Goal: Task Accomplishment & Management: Complete application form

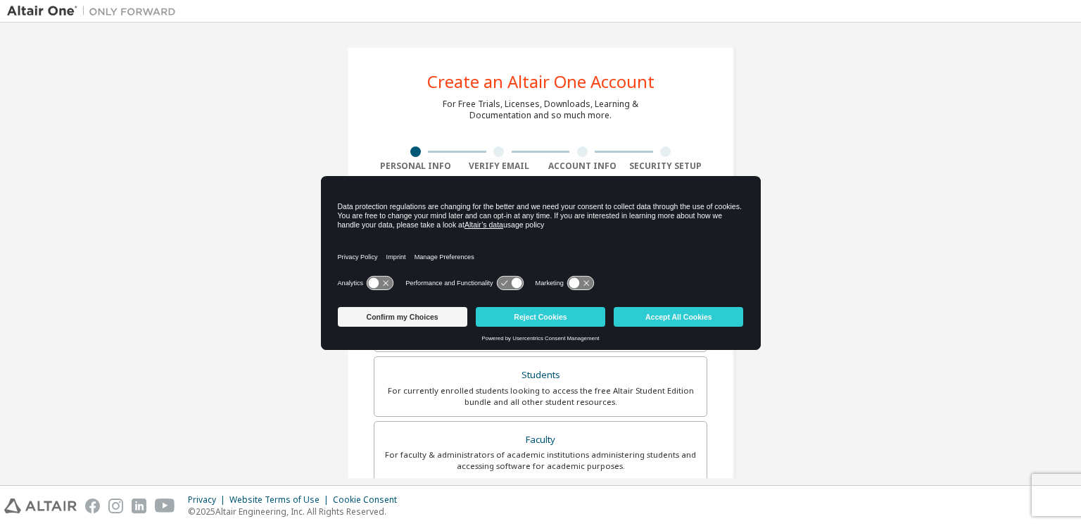
drag, startPoint x: 600, startPoint y: 93, endPoint x: 584, endPoint y: 80, distance: 21.0
click at [600, 92] on div "Create an Altair One Account For Free Trials, Licenses, Downloads, Learning & D…" at bounding box center [540, 401] width 387 height 711
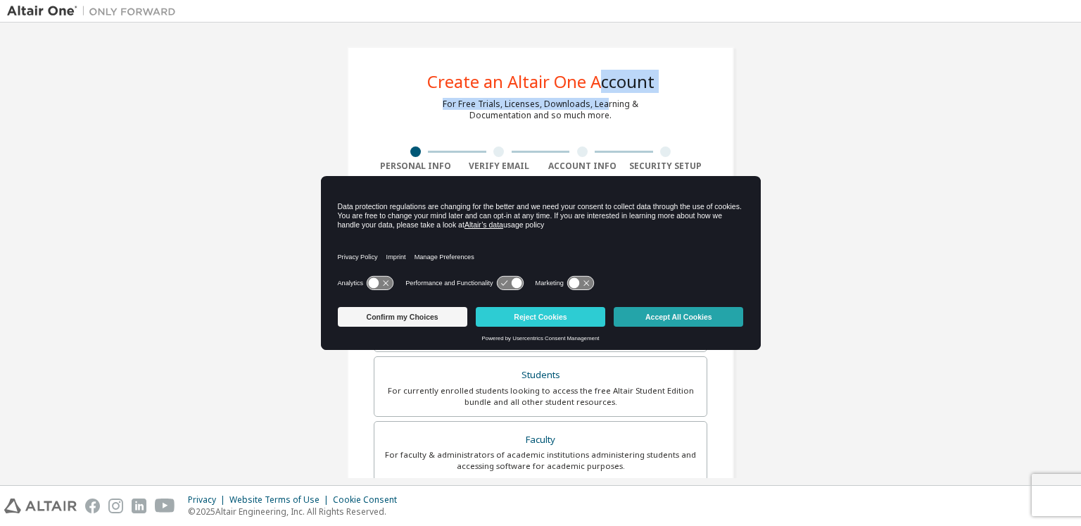
click at [678, 317] on button "Accept All Cookies" at bounding box center [678, 317] width 129 height 20
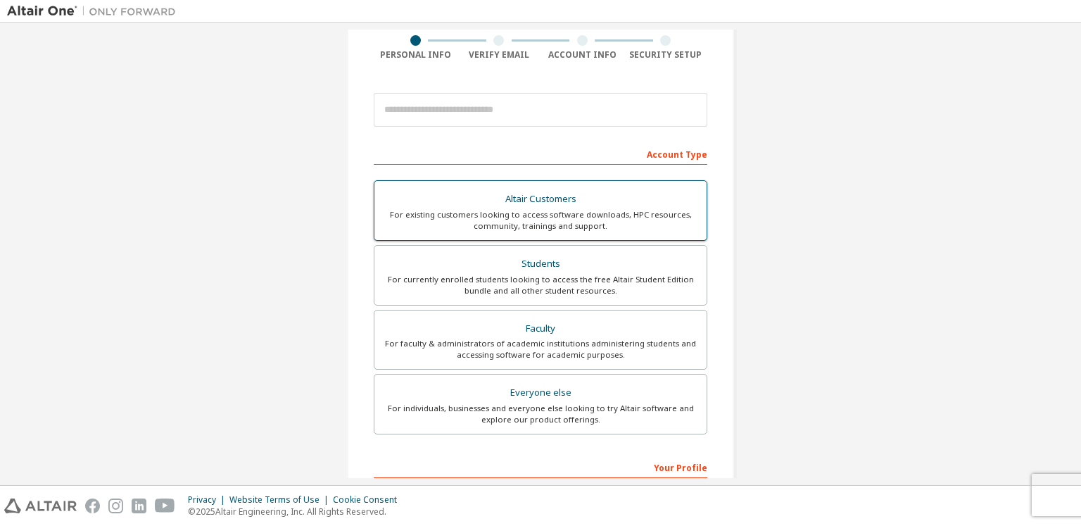
scroll to position [141, 0]
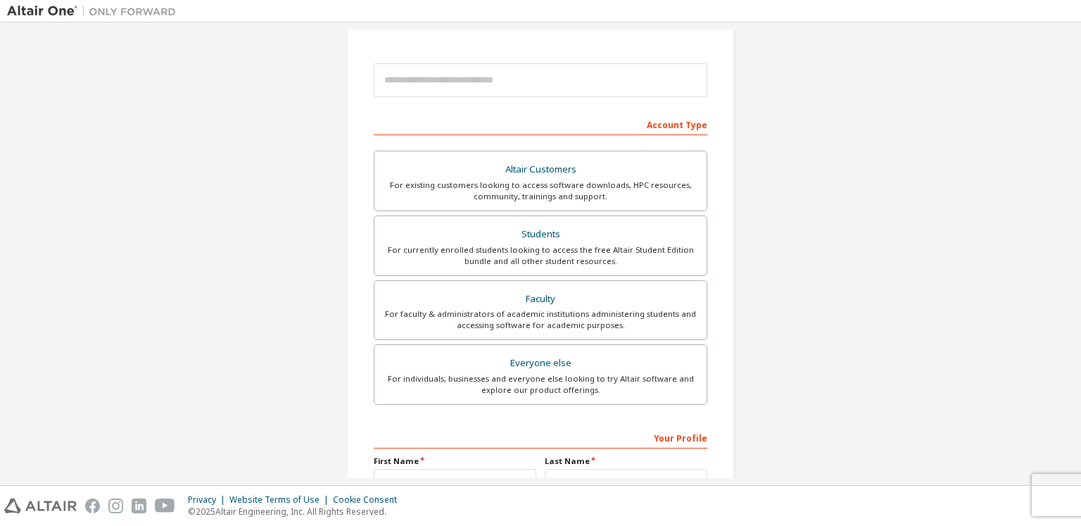
click at [858, 265] on div "Create an Altair One Account For Free Trials, Licenses, Downloads, Learning & D…" at bounding box center [540, 261] width 1067 height 745
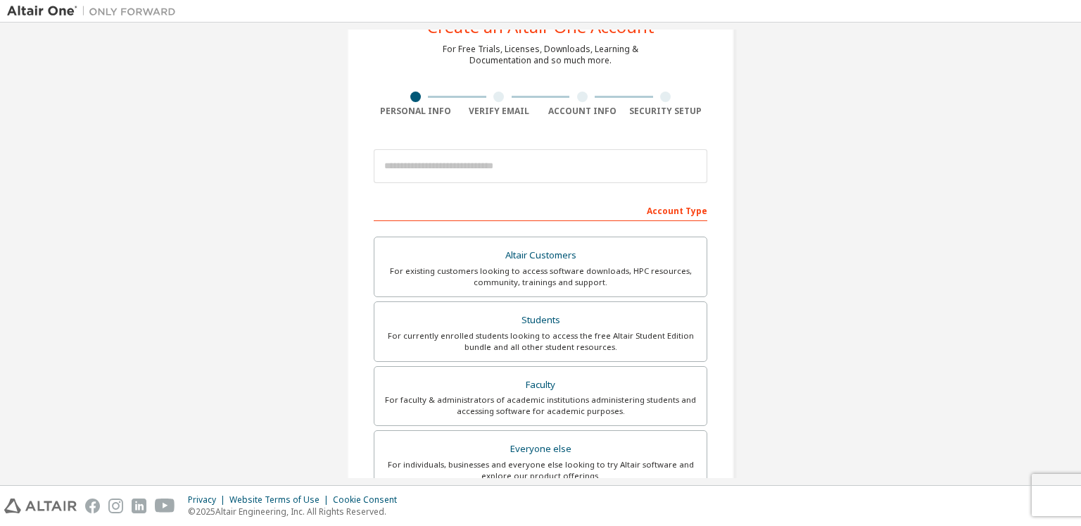
scroll to position [0, 0]
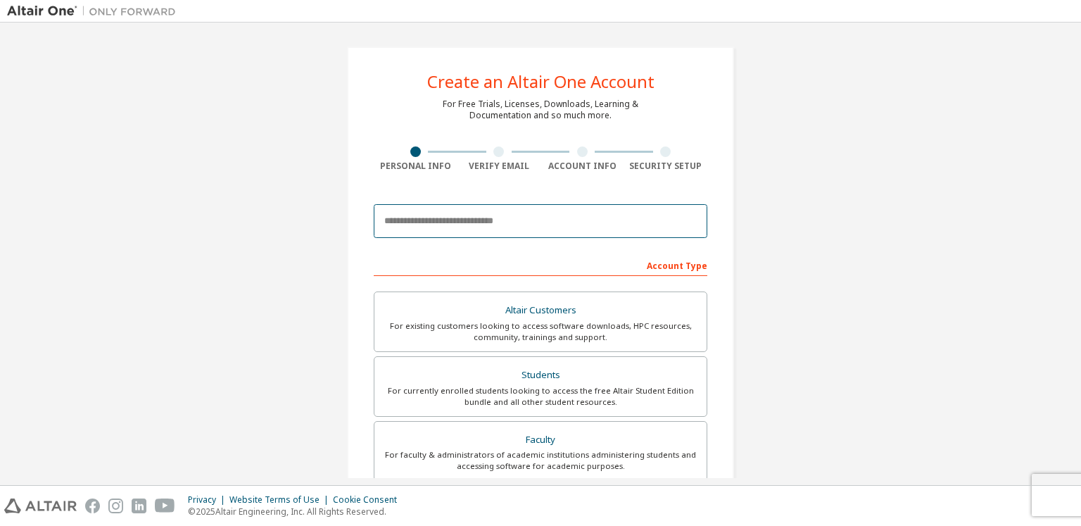
click at [580, 221] on input "email" at bounding box center [540, 221] width 333 height 34
type input "**********"
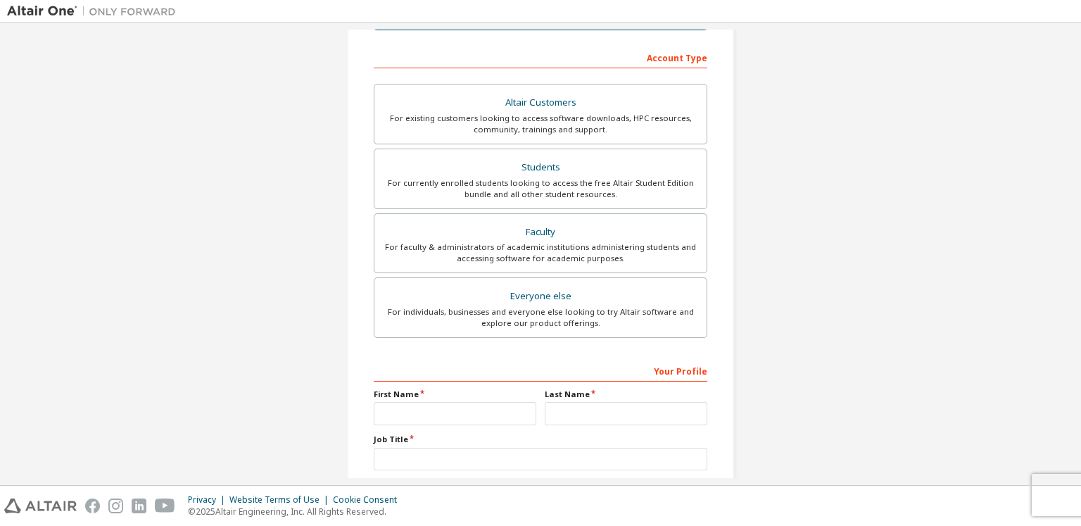
scroll to position [281, 0]
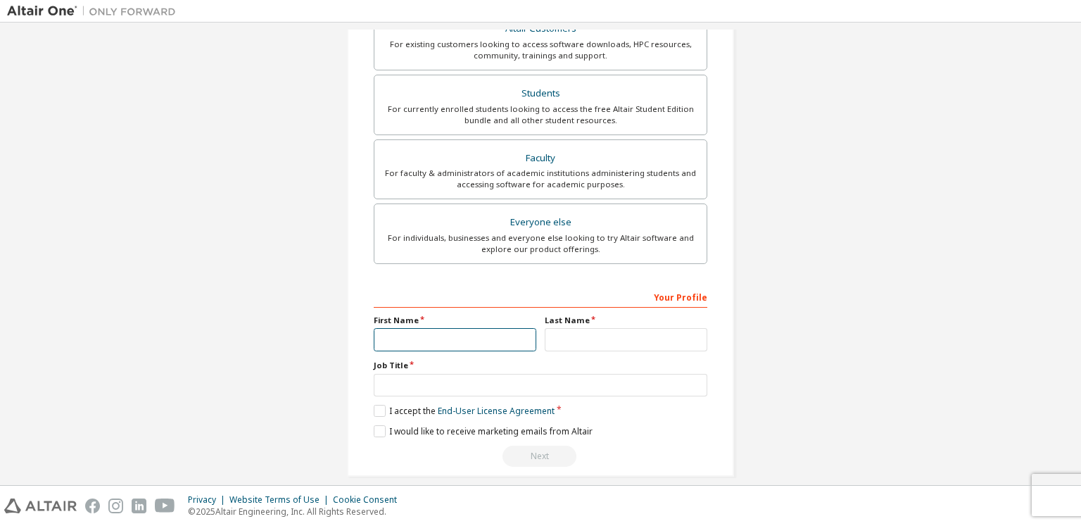
click at [462, 329] on input "text" at bounding box center [455, 339] width 163 height 23
type input "*****"
click at [596, 341] on input "text" at bounding box center [626, 339] width 163 height 23
type input "*******"
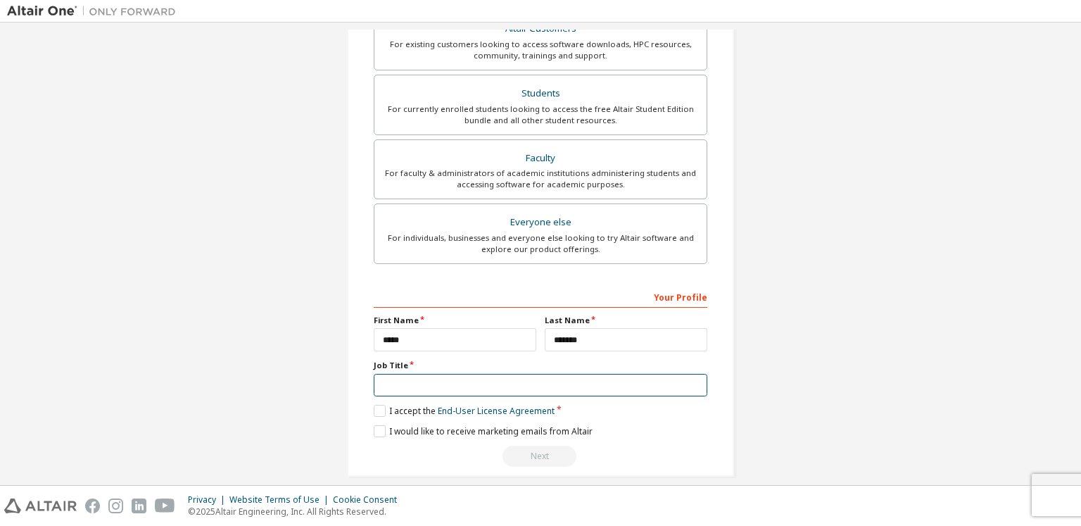
click at [532, 385] on input "text" at bounding box center [540, 385] width 333 height 23
type input "*******"
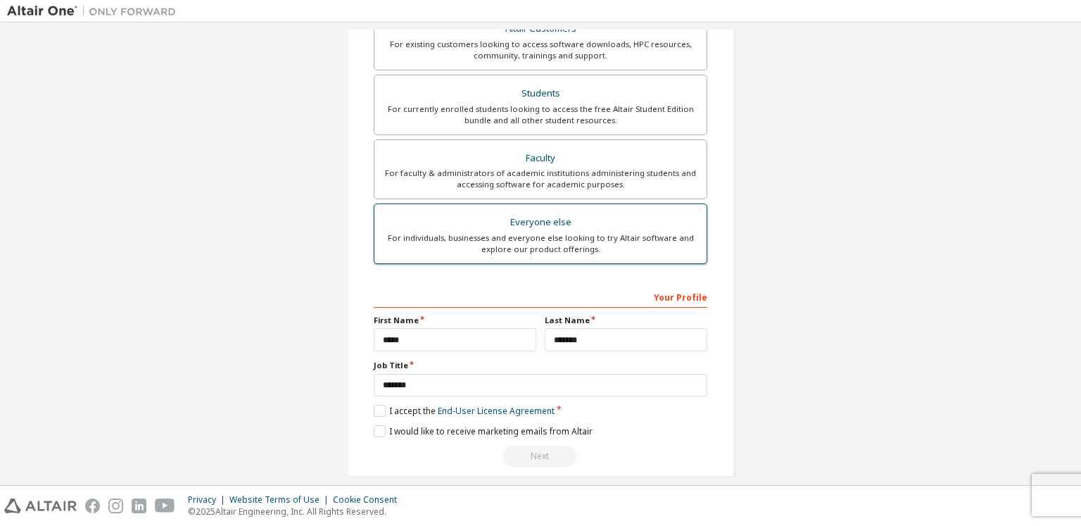
click at [582, 245] on div "For individuals, businesses and everyone else looking to try Altair software an…" at bounding box center [540, 243] width 315 height 23
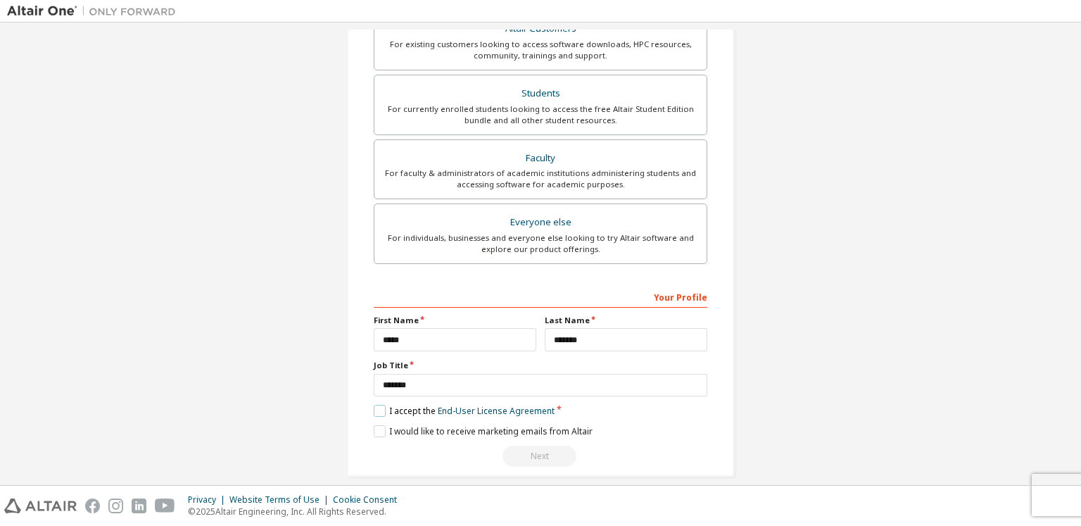
click at [374, 409] on label "I accept the End-User License Agreement" at bounding box center [464, 411] width 181 height 12
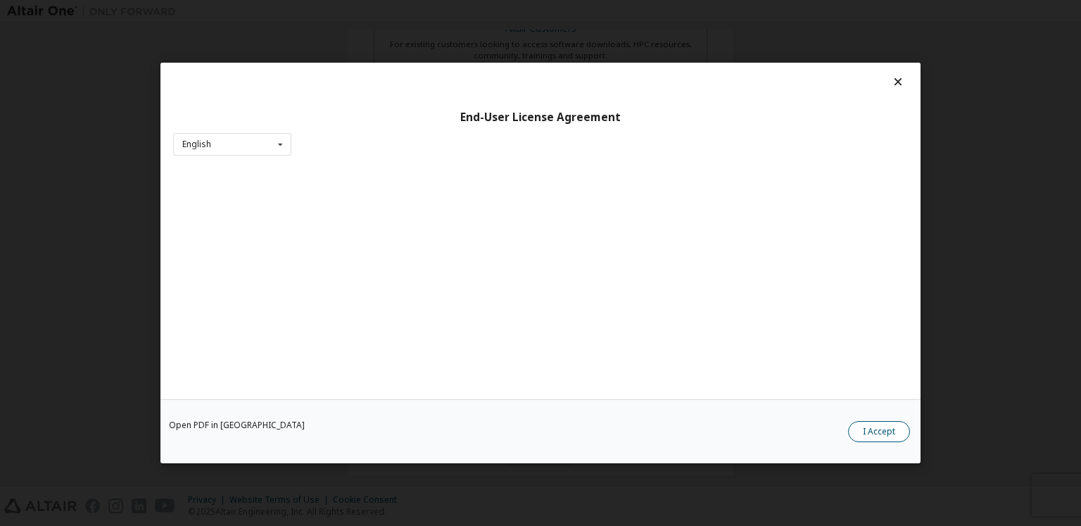
click at [895, 433] on button "I Accept" at bounding box center [879, 431] width 62 height 21
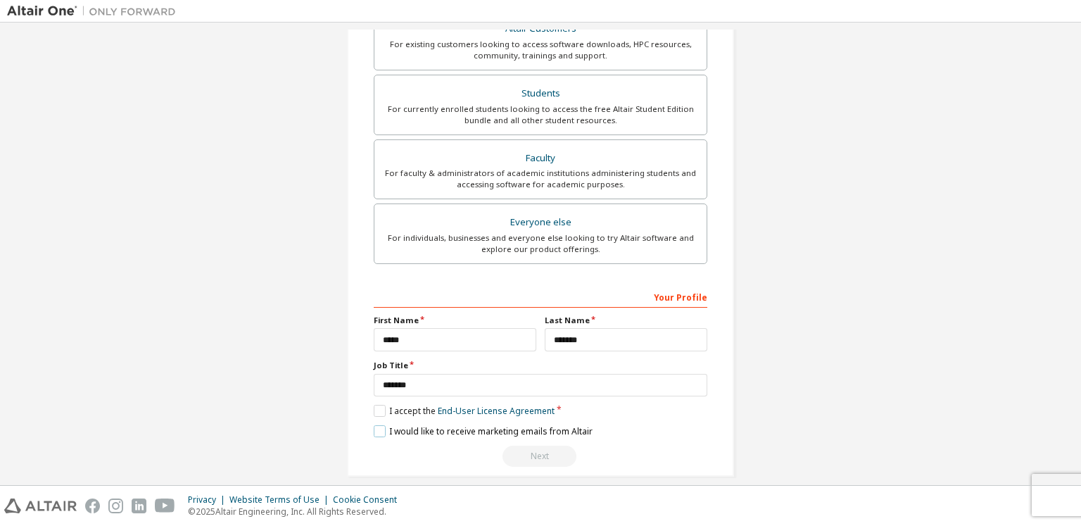
click at [378, 428] on label "I would like to receive marketing emails from Altair" at bounding box center [483, 431] width 219 height 12
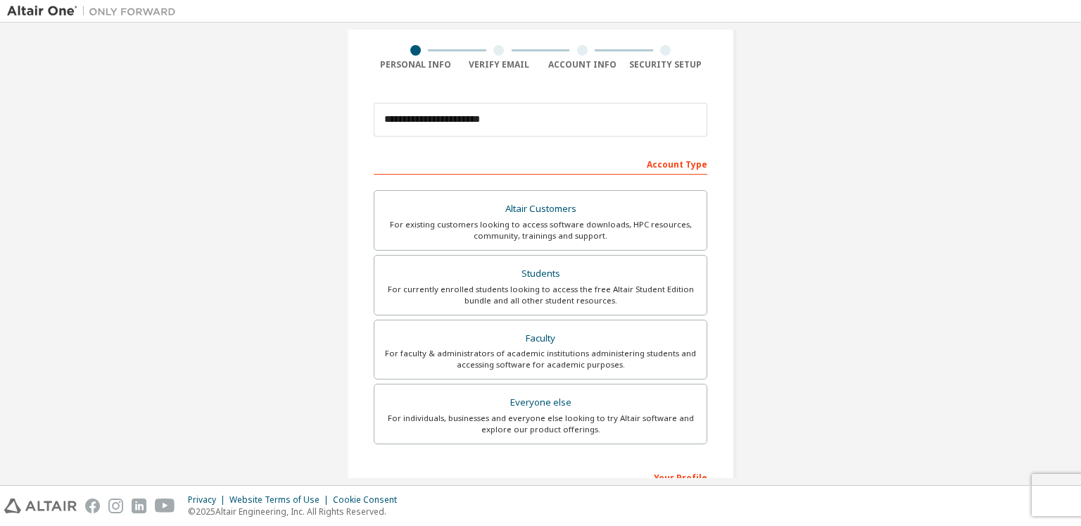
scroll to position [293, 0]
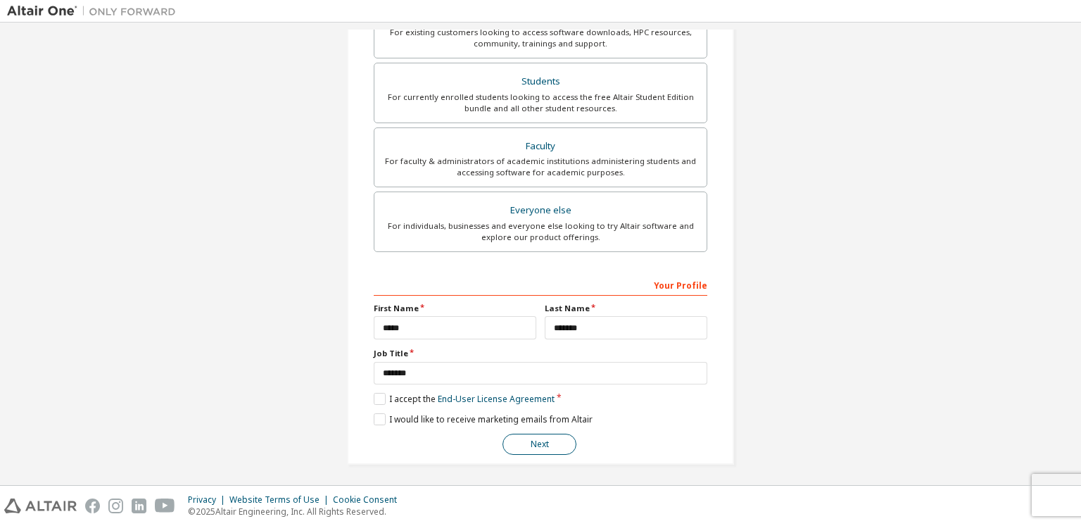
click at [549, 439] on button "Next" at bounding box center [539, 443] width 74 height 21
click at [534, 447] on button "Next" at bounding box center [539, 443] width 74 height 21
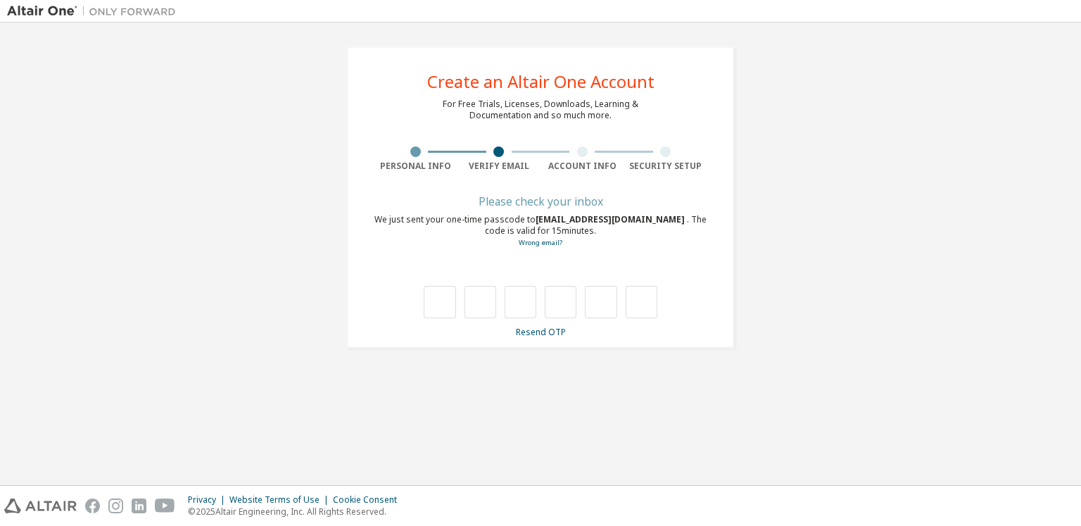
type input "*"
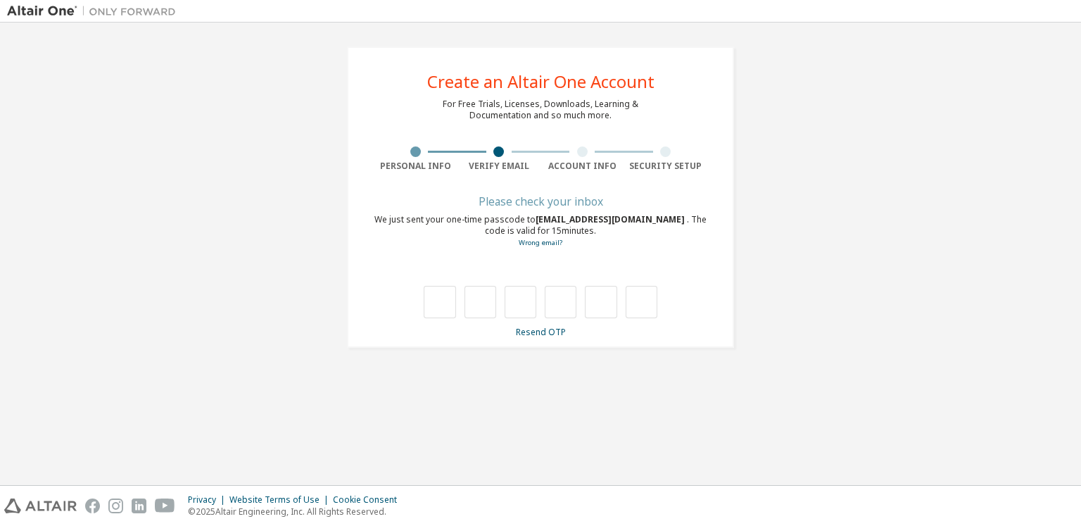
type input "*"
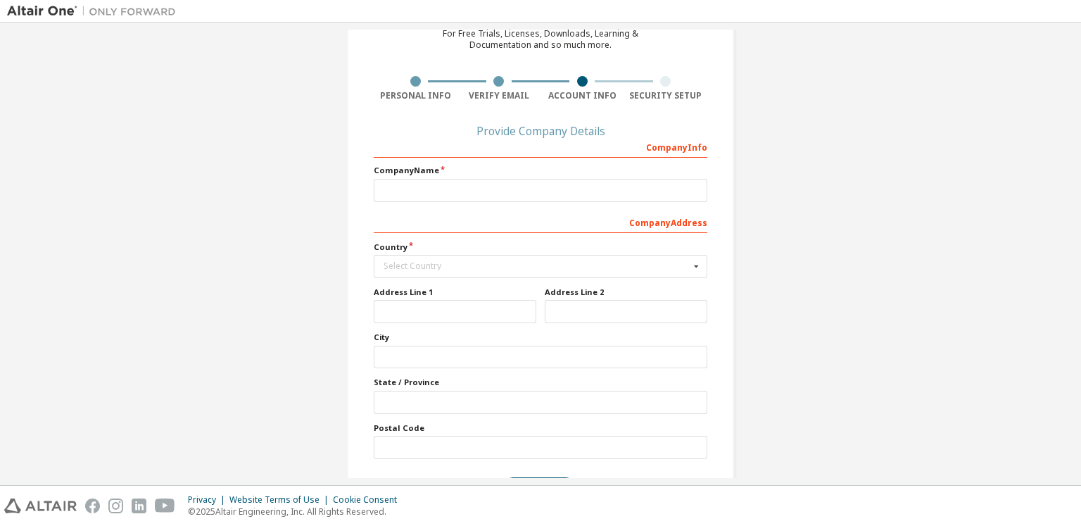
scroll to position [114, 0]
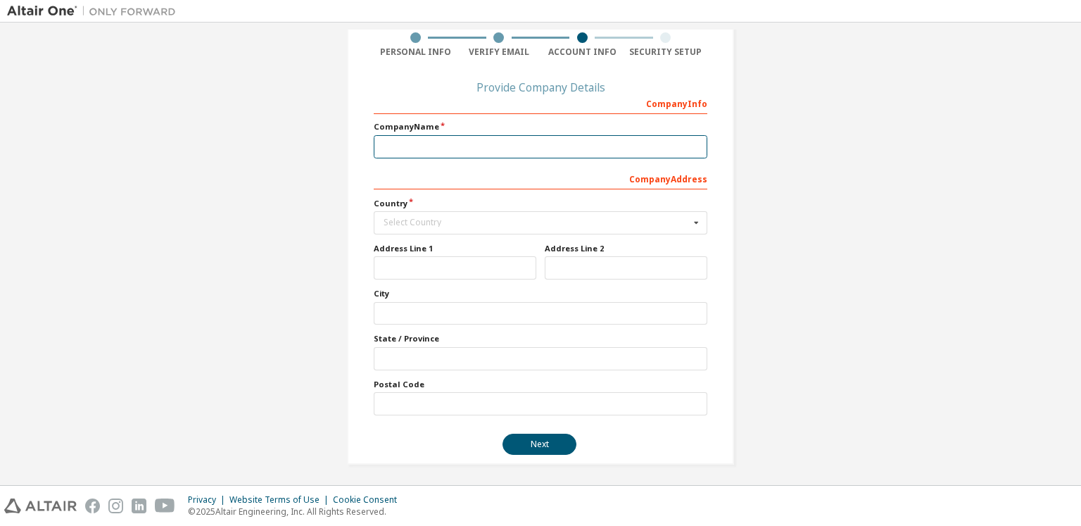
click at [561, 150] on input "text" at bounding box center [540, 146] width 333 height 23
type input "*"
type input "**********"
click at [490, 220] on div "Select Country" at bounding box center [536, 222] width 306 height 8
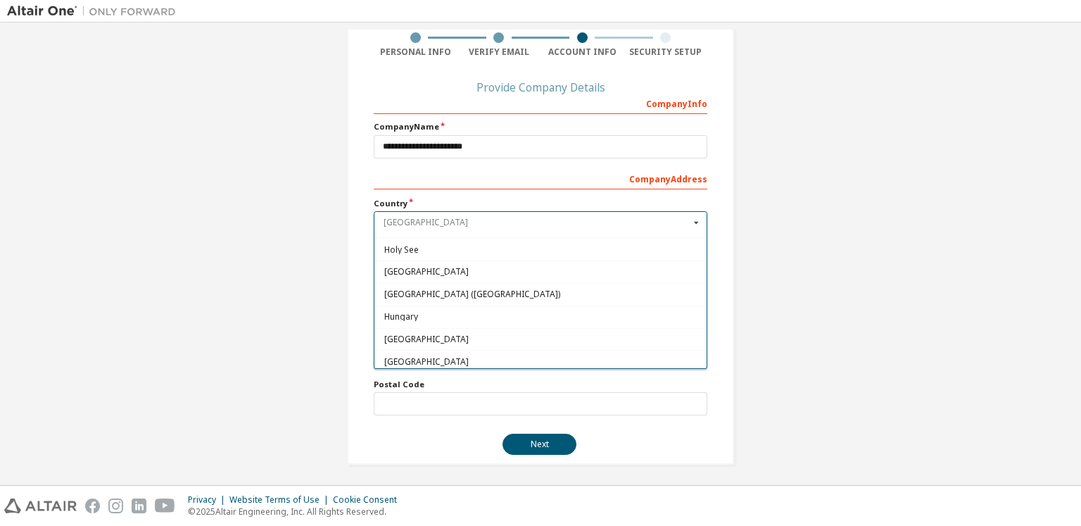
scroll to position [2181, 0]
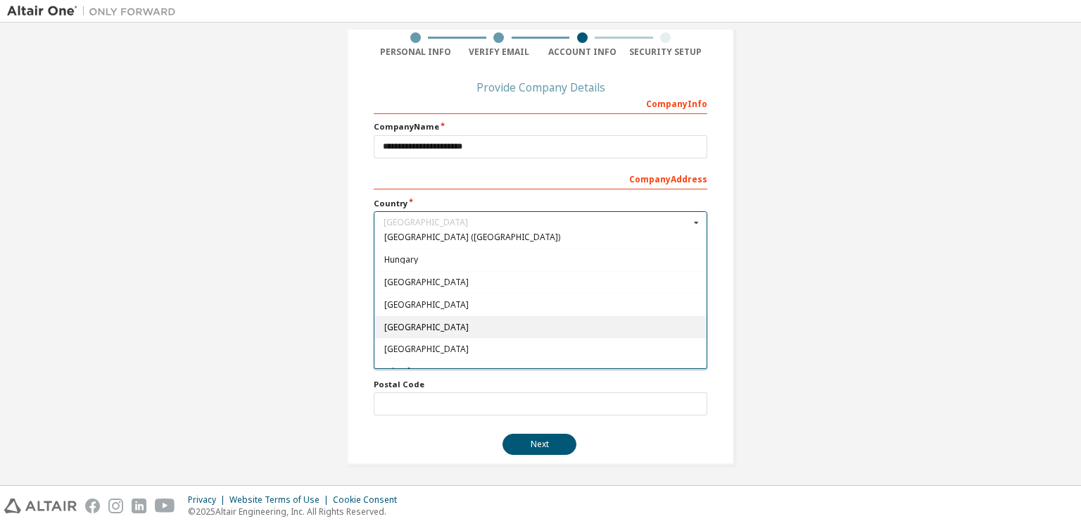
click at [473, 316] on div "Indonesia" at bounding box center [540, 326] width 332 height 23
type input "***"
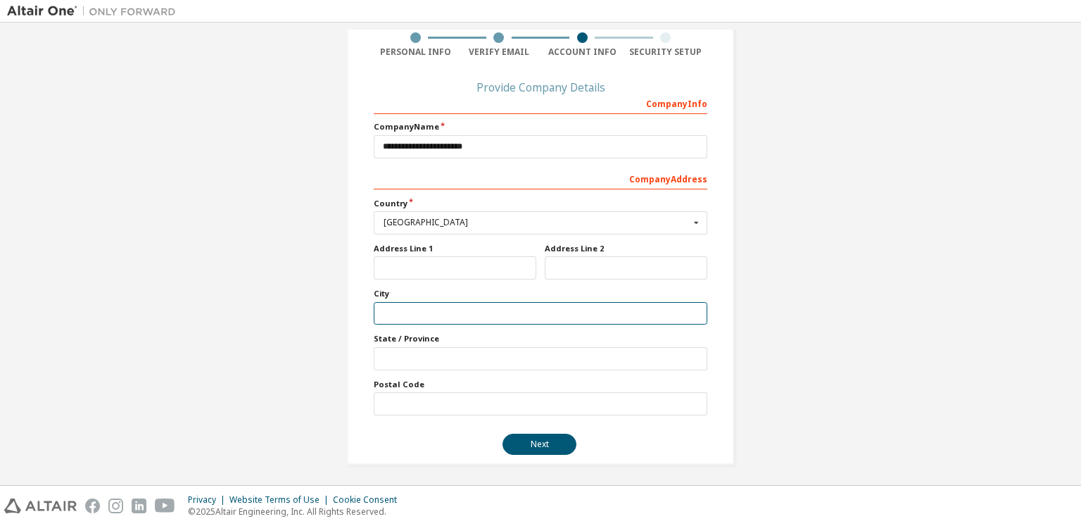
click at [502, 317] on input "text" at bounding box center [540, 313] width 333 height 23
type input "**********"
type input "***"
type input "*********"
type input "****"
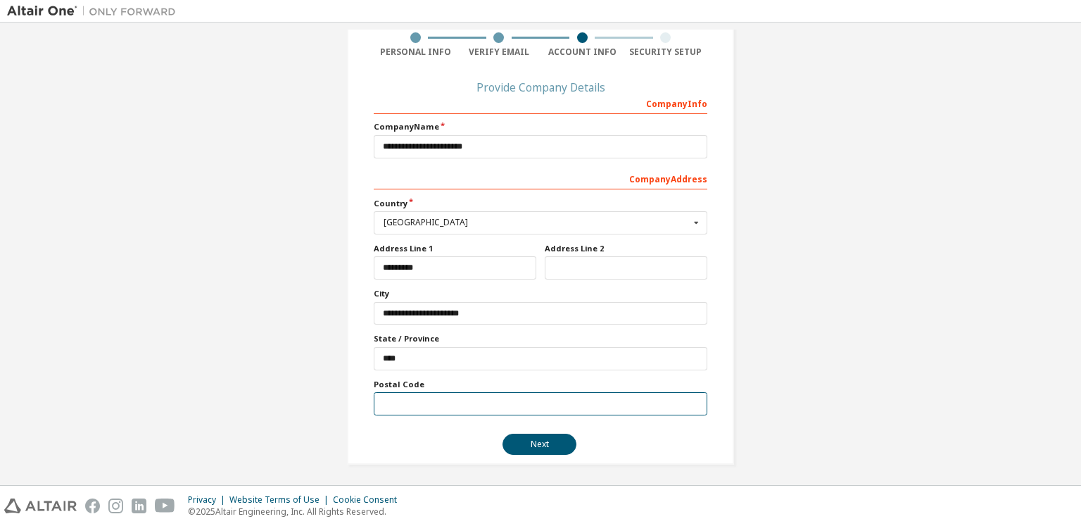
type input "*****"
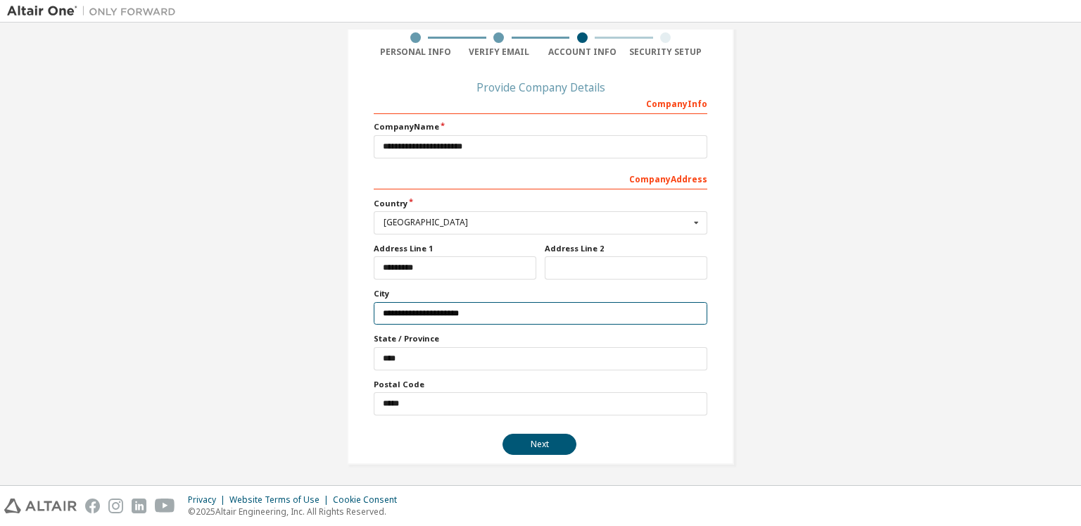
type input "***"
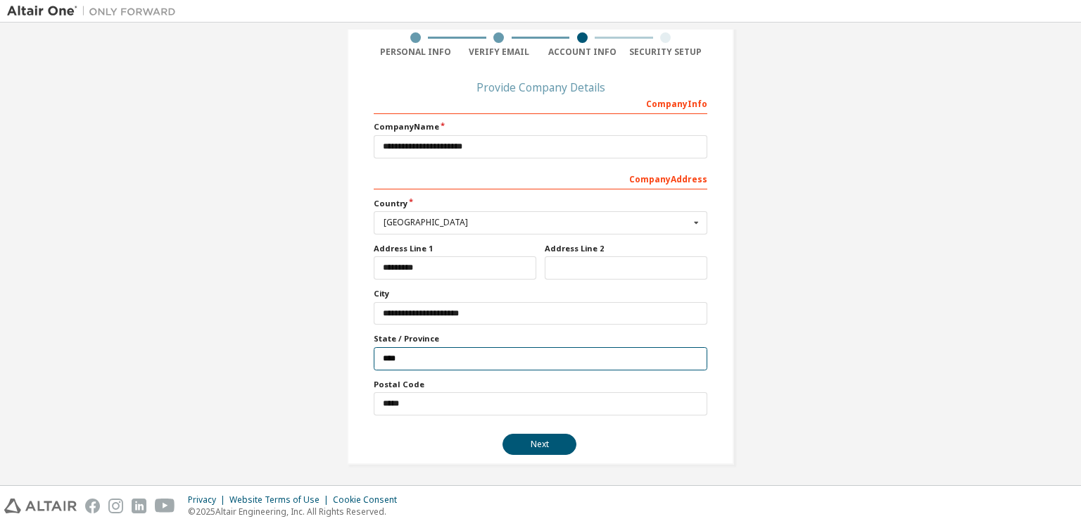
click at [511, 363] on input "****" at bounding box center [540, 358] width 333 height 23
click at [515, 352] on input "****" at bounding box center [540, 358] width 333 height 23
click at [574, 265] on input "text" at bounding box center [626, 267] width 163 height 23
click at [550, 438] on button "Next" at bounding box center [539, 443] width 74 height 21
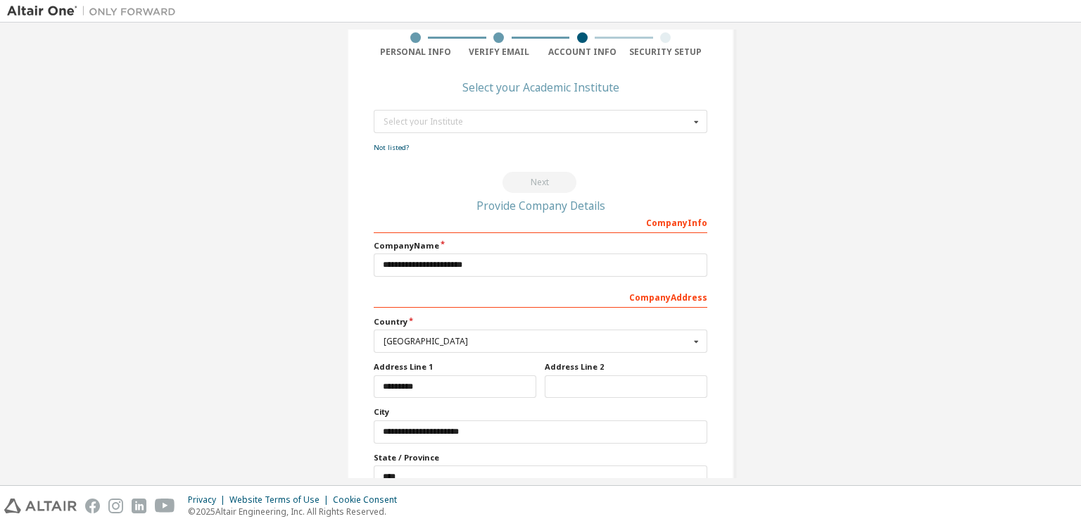
scroll to position [0, 0]
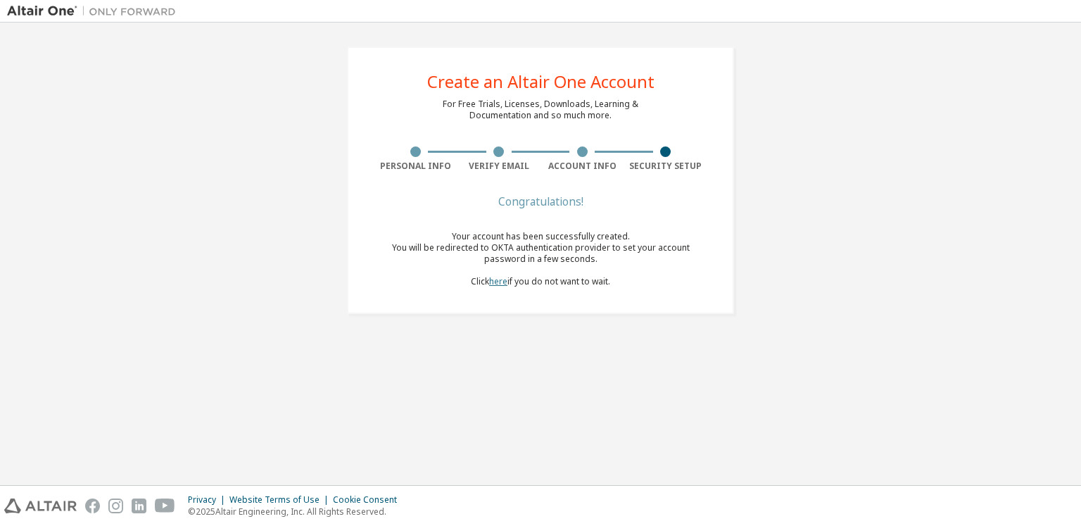
click at [504, 281] on link "here" at bounding box center [498, 281] width 18 height 12
click at [892, 117] on div "Create an Altair One Account For Free Trials, Licenses, Downloads, Learning & D…" at bounding box center [540, 180] width 1067 height 301
click at [447, 240] on div "Your account has been successfully created. You will be redirected to OKTA auth…" at bounding box center [540, 259] width 333 height 56
click at [447, 240] on div "Your account has been successfully created." at bounding box center [540, 236] width 333 height 11
drag, startPoint x: 523, startPoint y: 193, endPoint x: 532, endPoint y: 193, distance: 8.4
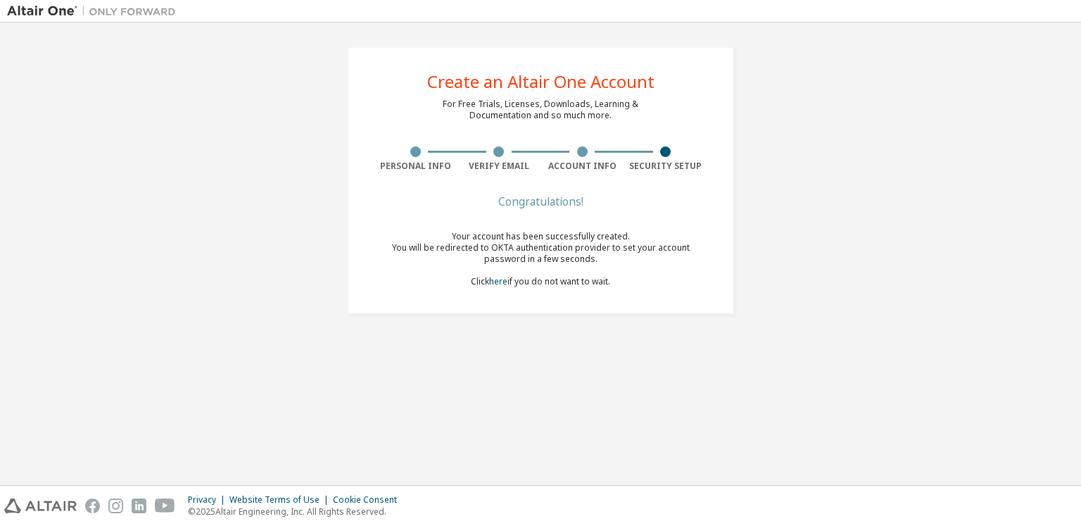
click at [526, 197] on div "Congratulations!" at bounding box center [540, 201] width 333 height 8
drag, startPoint x: 417, startPoint y: 77, endPoint x: 642, endPoint y: 333, distance: 340.9
click at [642, 333] on div "Create an Altair One Account For Free Trials, Licenses, Downloads, Learning & D…" at bounding box center [540, 254] width 1067 height 448
copy div "Create an Altair One Account For Free Trials, Licenses, Downloads, Learning & D…"
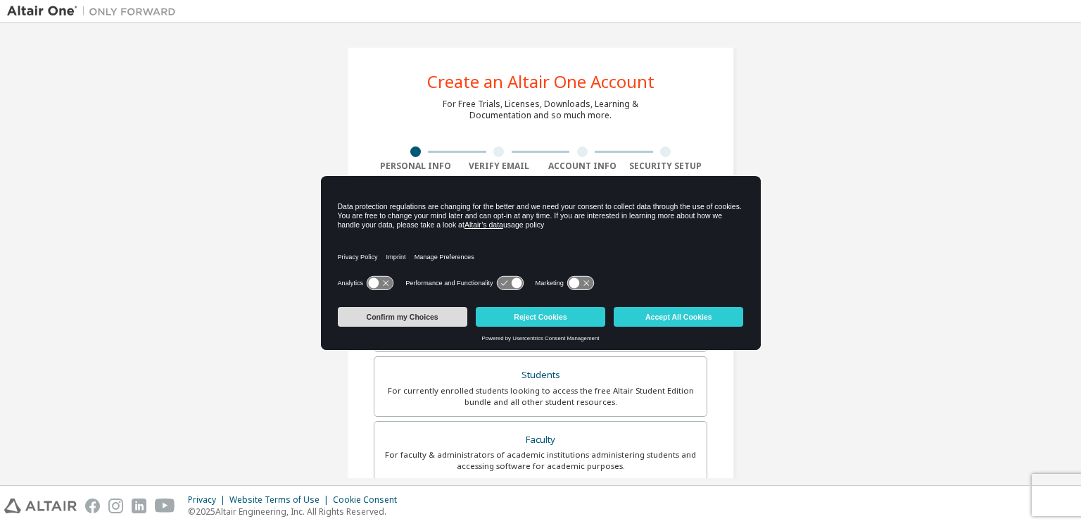
click at [399, 322] on button "Confirm my Choices" at bounding box center [402, 317] width 129 height 20
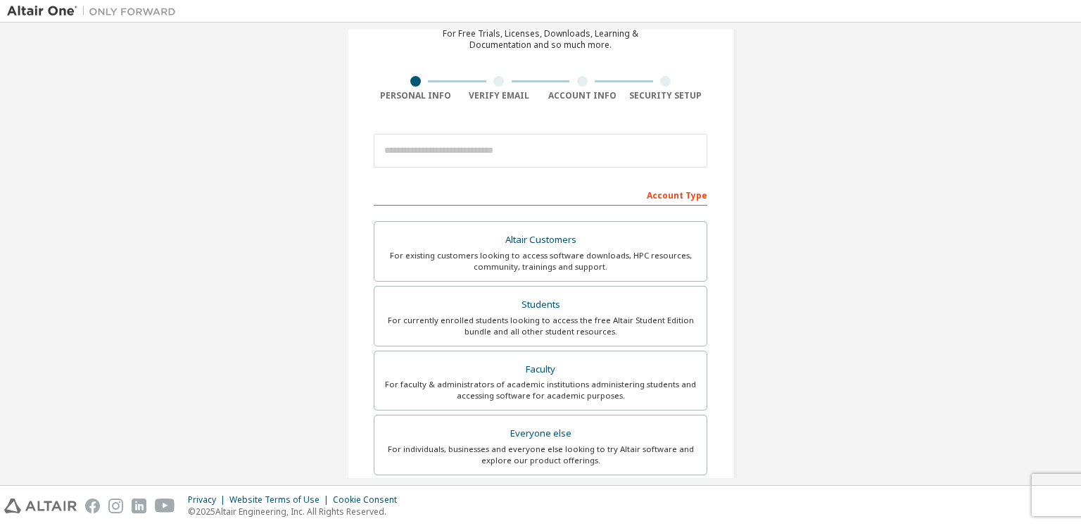
scroll to position [141, 0]
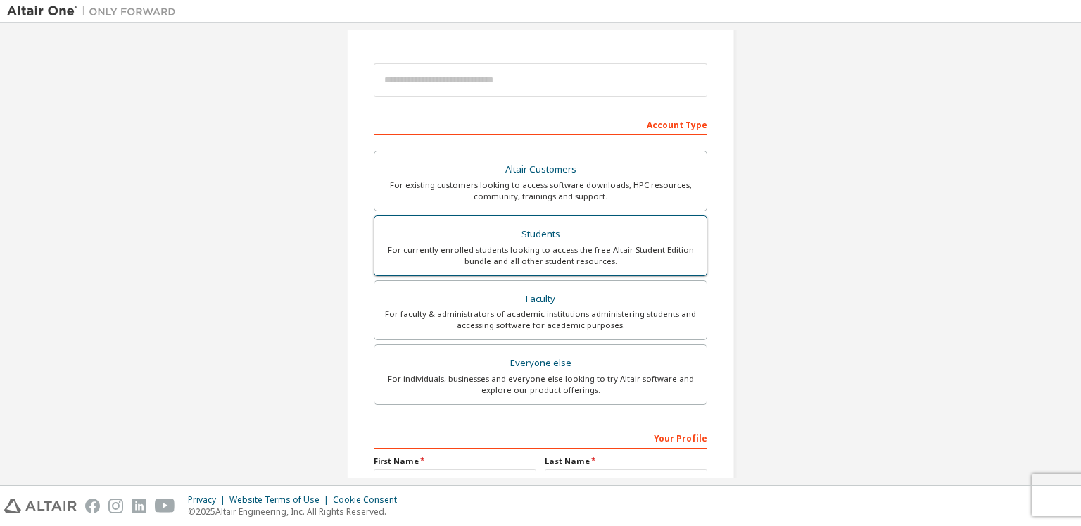
click at [612, 238] on div "Students" at bounding box center [540, 234] width 315 height 20
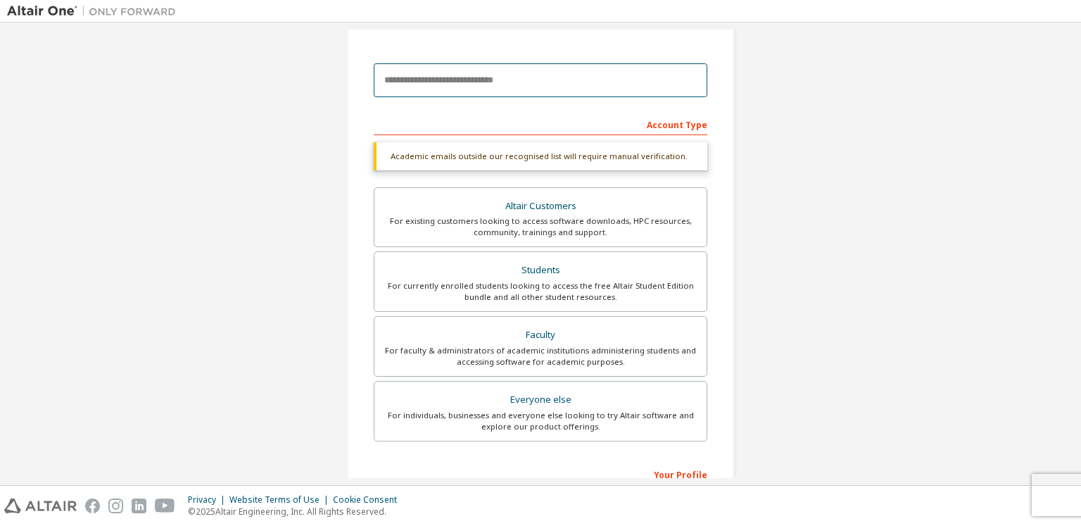
click at [394, 86] on input "email" at bounding box center [540, 80] width 333 height 34
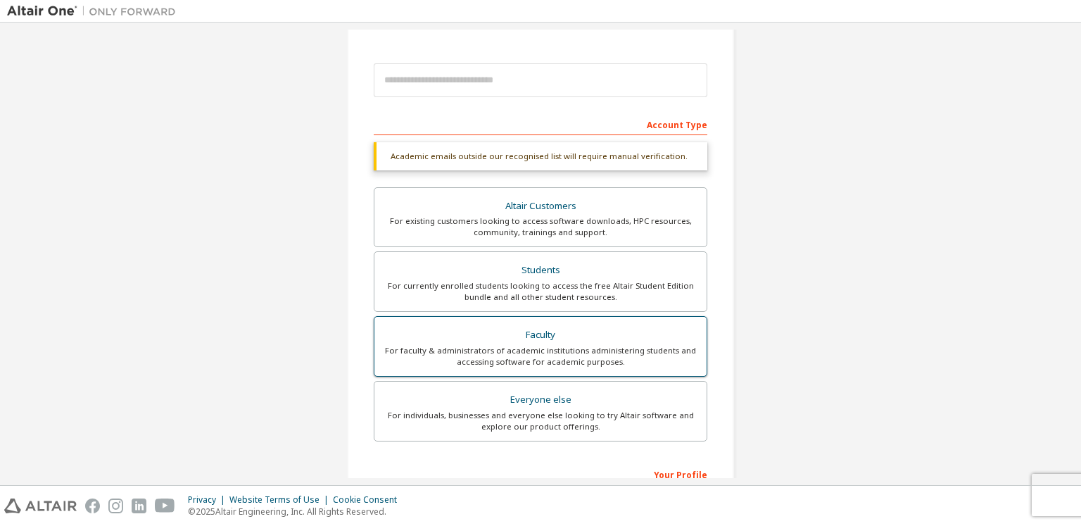
click at [510, 345] on div "For faculty & administrators of academic institutions administering students an…" at bounding box center [540, 356] width 315 height 23
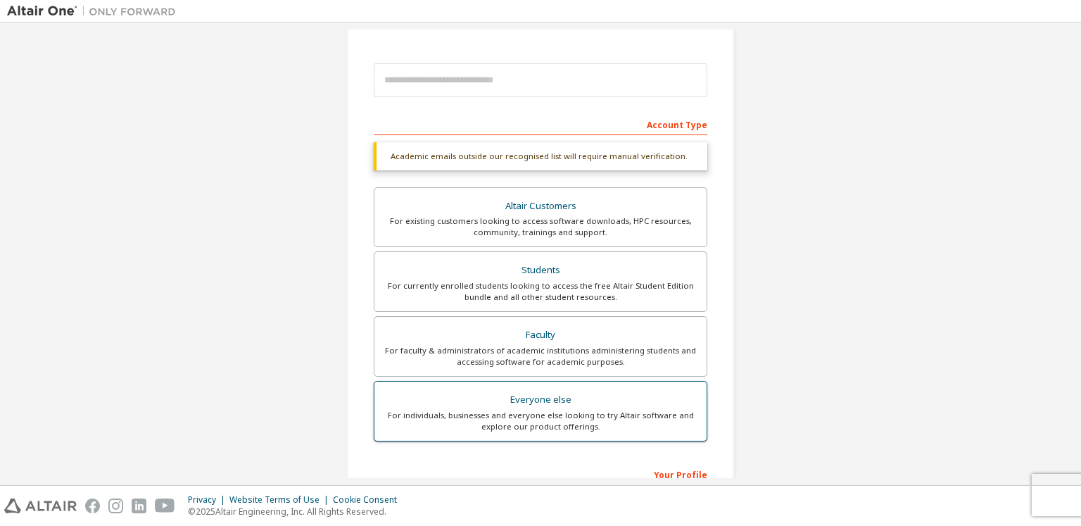
click at [521, 405] on div "Everyone else" at bounding box center [540, 400] width 315 height 20
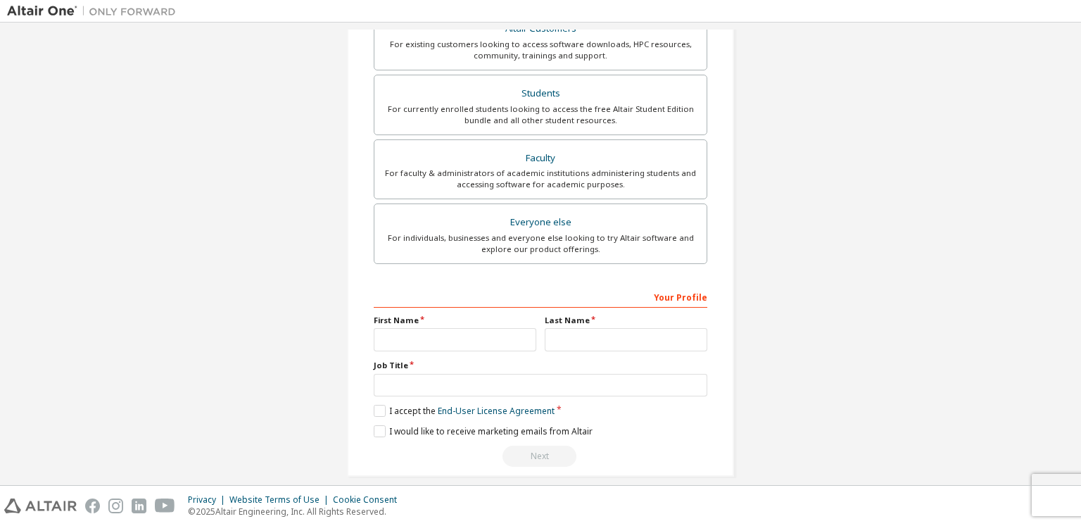
scroll to position [293, 0]
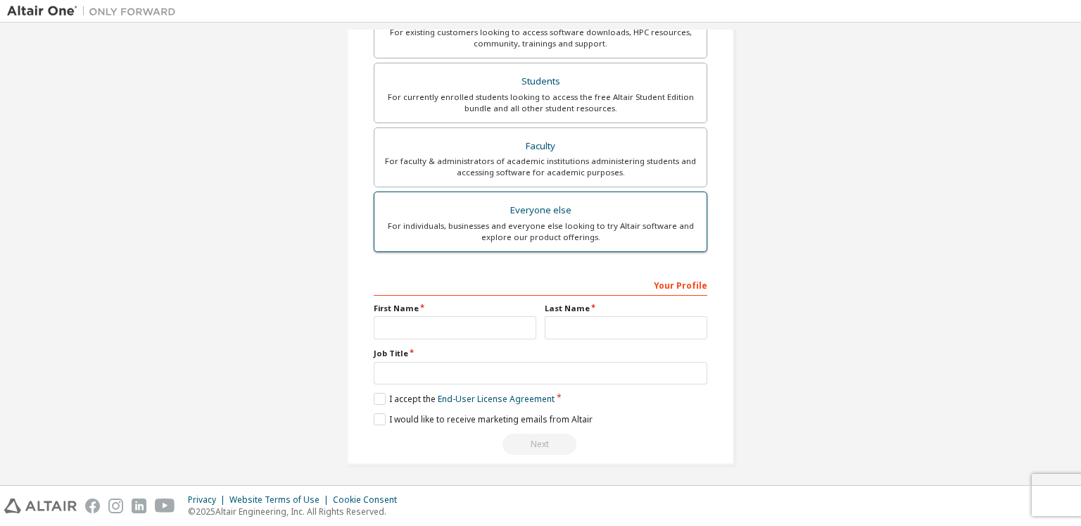
click at [515, 229] on div "For individuals, businesses and everyone else looking to try Altair software an…" at bounding box center [540, 231] width 315 height 23
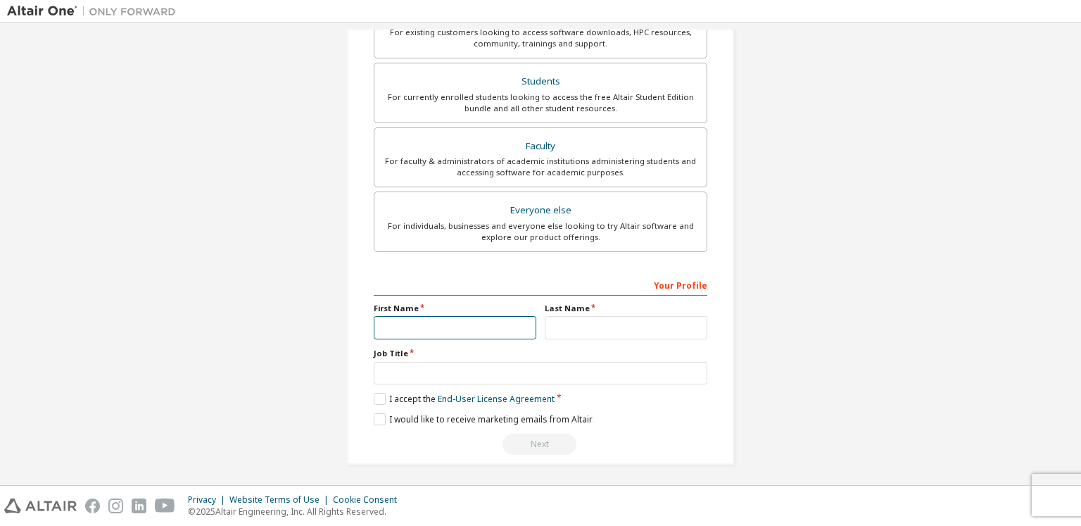
click at [438, 330] on input "text" at bounding box center [455, 327] width 163 height 23
type input "*****"
click at [557, 326] on input "text" at bounding box center [626, 327] width 163 height 23
type input "*******"
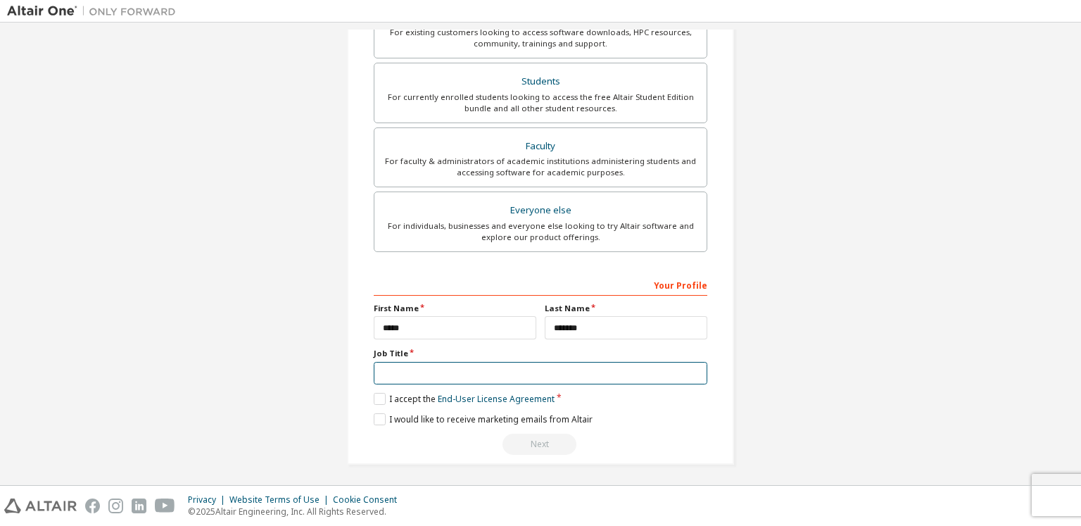
click at [580, 370] on input "text" at bounding box center [540, 373] width 333 height 23
drag, startPoint x: 439, startPoint y: 362, endPoint x: 359, endPoint y: 370, distance: 80.6
click at [359, 370] on div "Create an Altair One Account For Free Trials, Licenses, Downloads, Learning & D…" at bounding box center [540, 108] width 387 height 711
type input "*******"
click at [377, 393] on label "I accept the End-User License Agreement" at bounding box center [464, 399] width 181 height 12
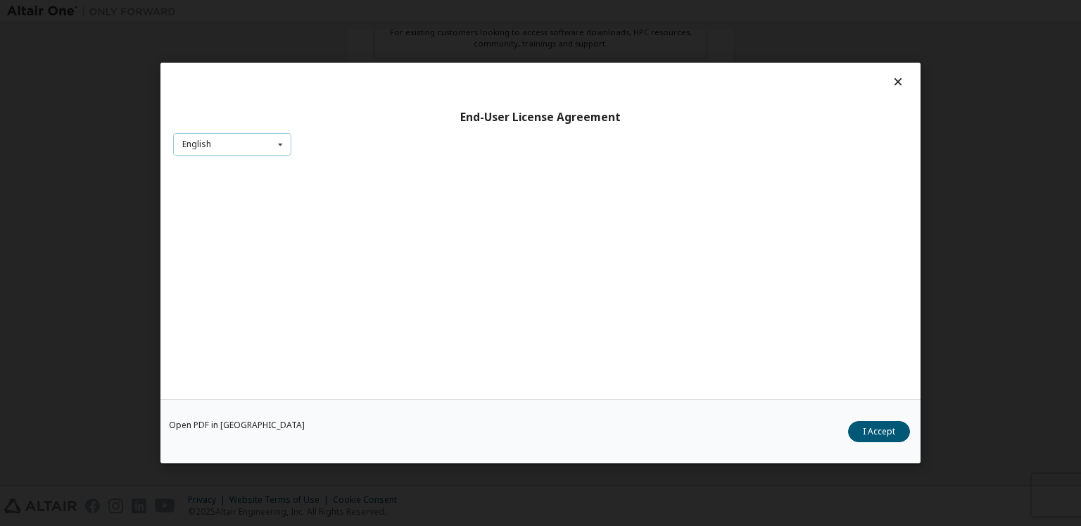
click at [281, 143] on icon at bounding box center [281, 145] width 18 height 22
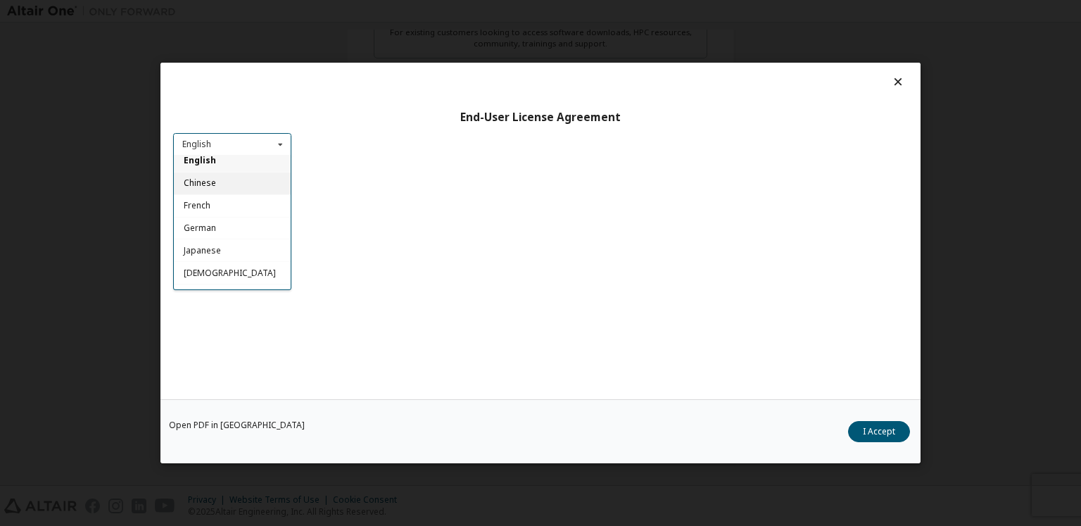
scroll to position [0, 0]
click at [259, 172] on div "English" at bounding box center [232, 166] width 117 height 23
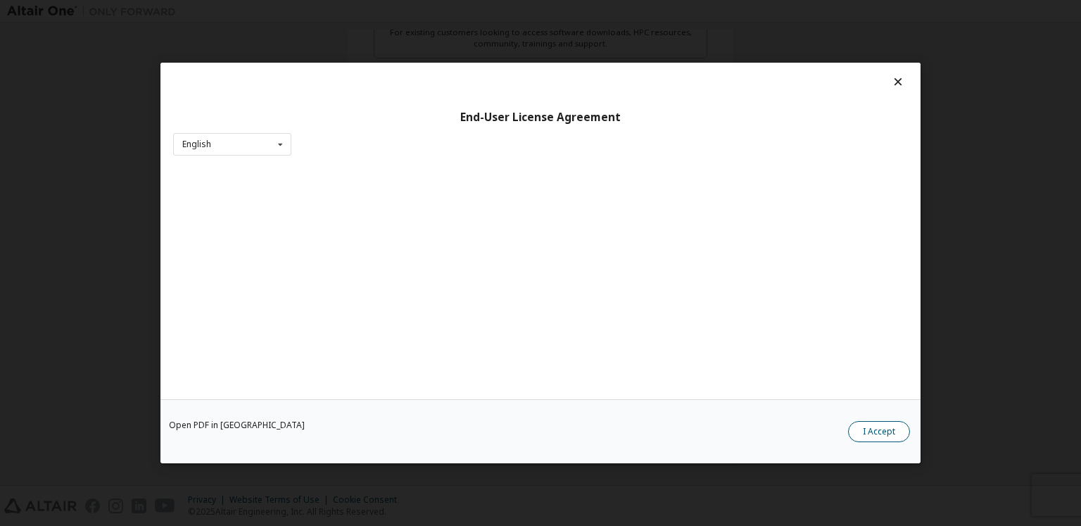
click at [872, 426] on button "I Accept" at bounding box center [879, 431] width 62 height 21
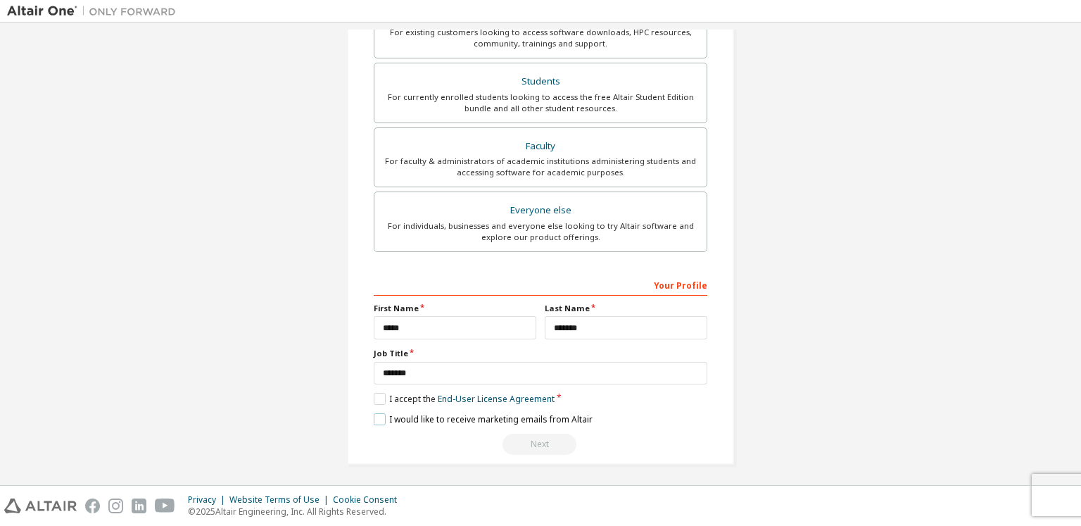
click at [374, 413] on label "I would like to receive marketing emails from Altair" at bounding box center [483, 419] width 219 height 12
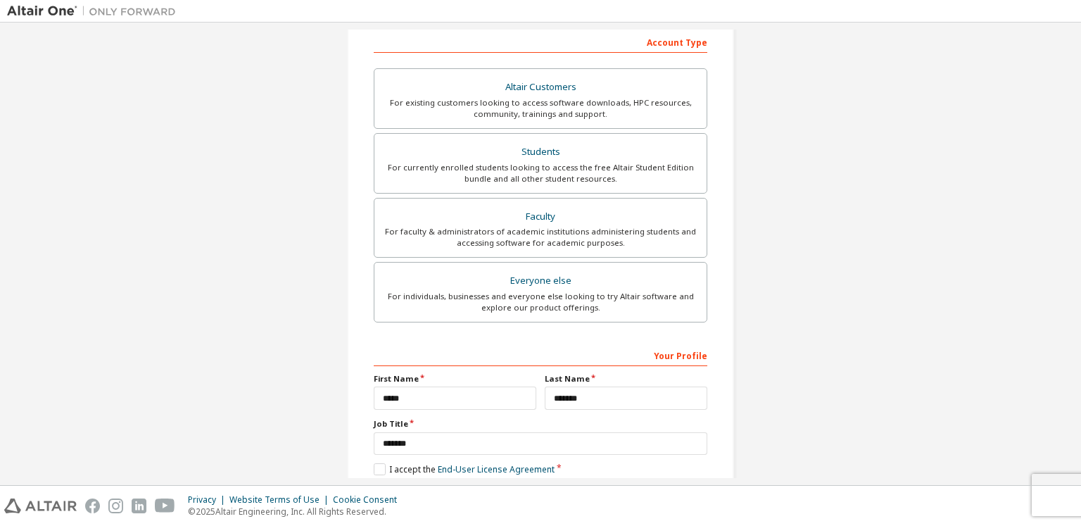
scroll to position [293, 0]
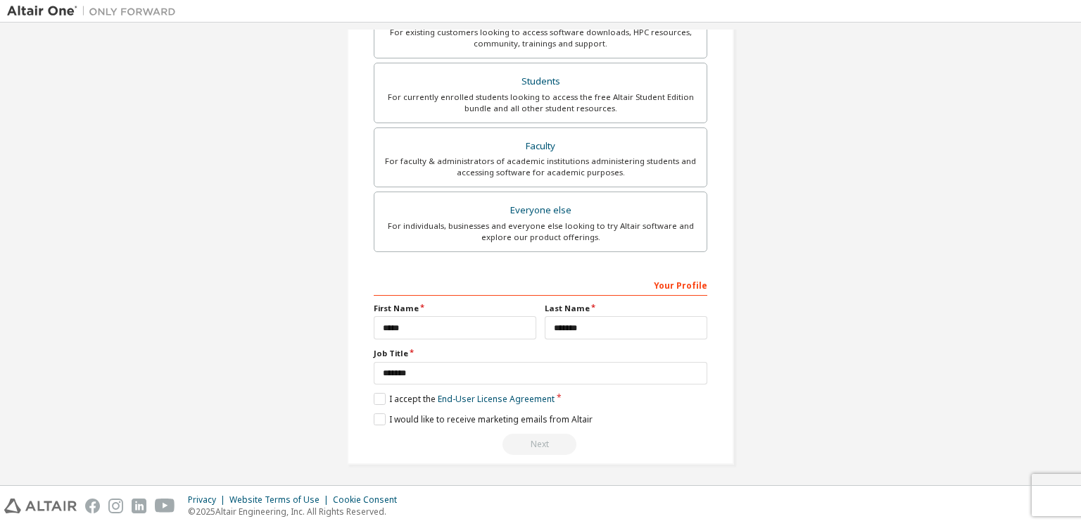
click at [688, 288] on div "Your Profile" at bounding box center [540, 284] width 333 height 23
click at [578, 246] on label "Everyone else For individuals, businesses and everyone else looking to try Alta…" at bounding box center [540, 221] width 333 height 61
click at [535, 438] on div "Next" at bounding box center [540, 443] width 333 height 21
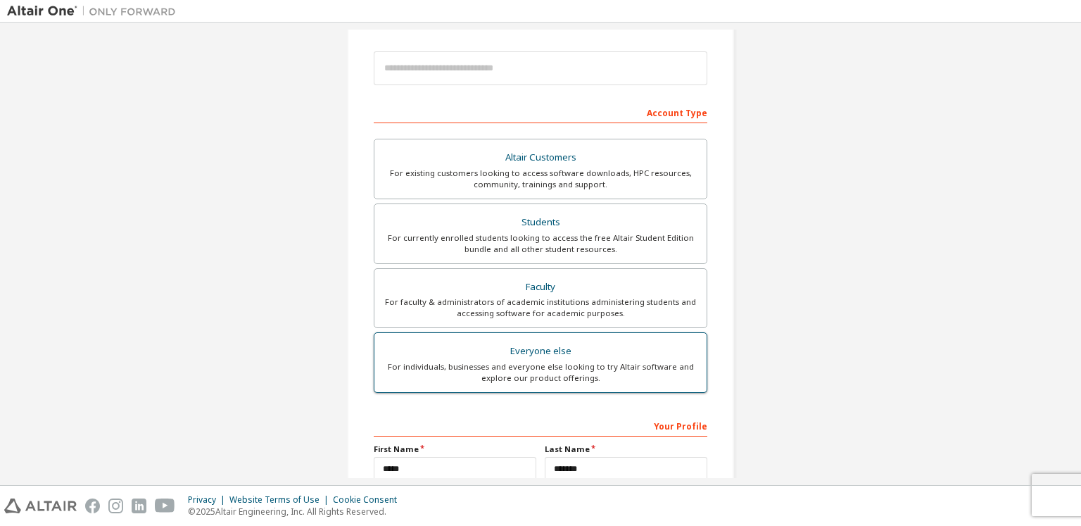
scroll to position [0, 0]
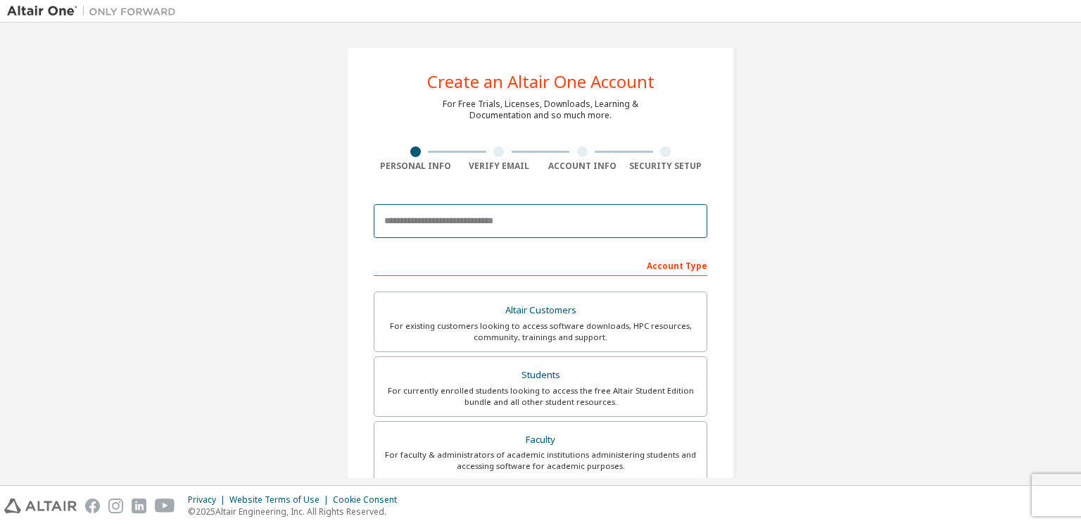
click at [549, 217] on input "email" at bounding box center [540, 221] width 333 height 34
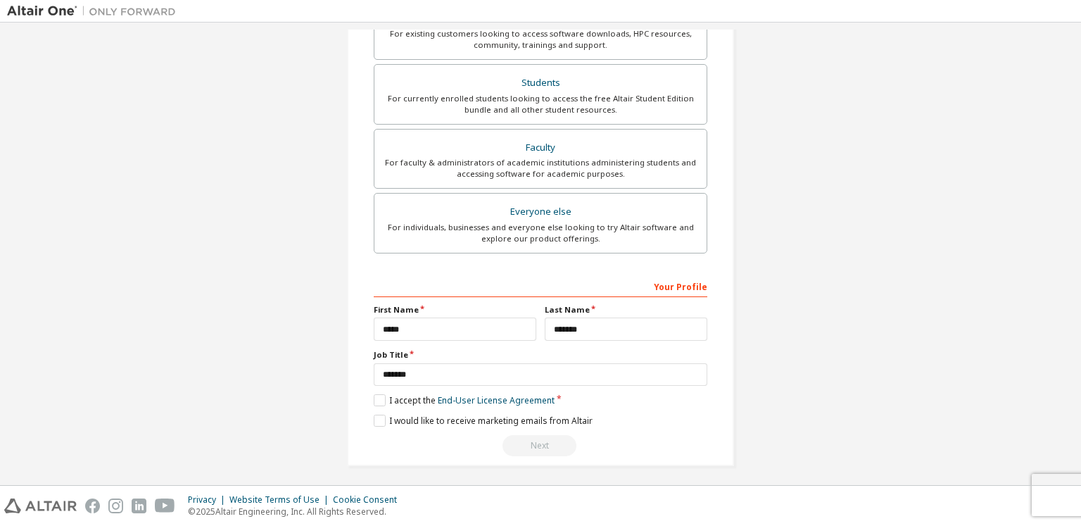
scroll to position [293, 0]
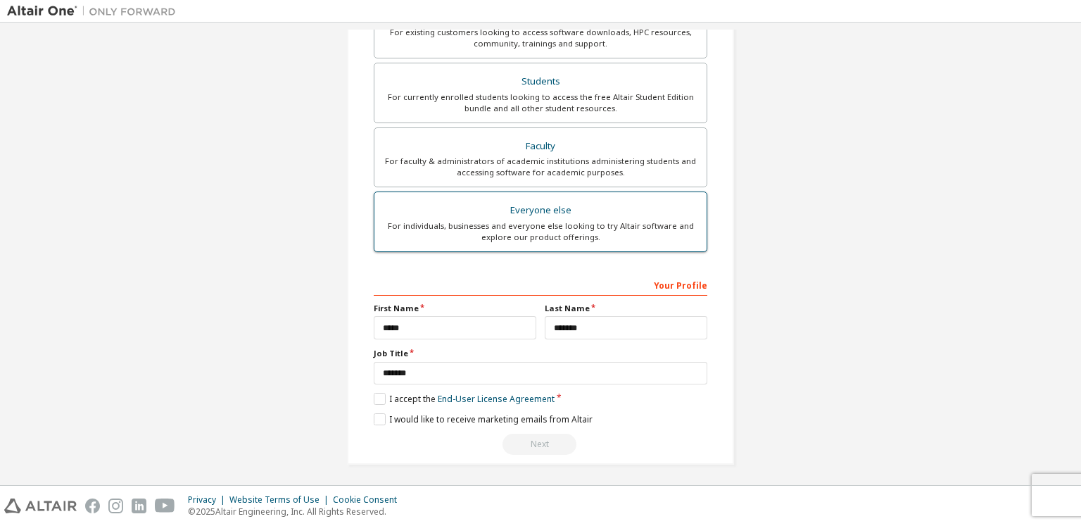
type input "**********"
click at [577, 240] on div "For individuals, businesses and everyone else looking to try Altair software an…" at bounding box center [540, 231] width 315 height 23
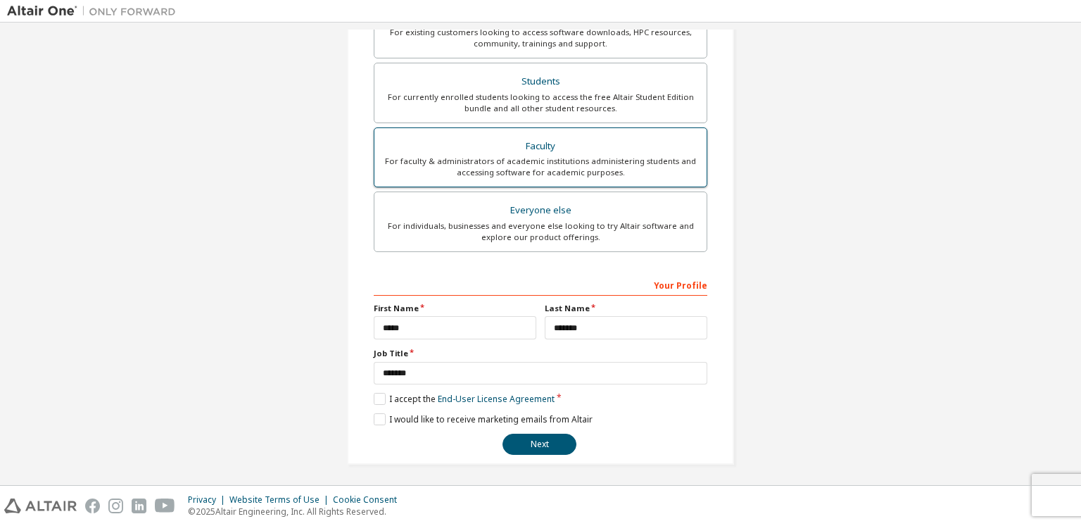
scroll to position [0, 0]
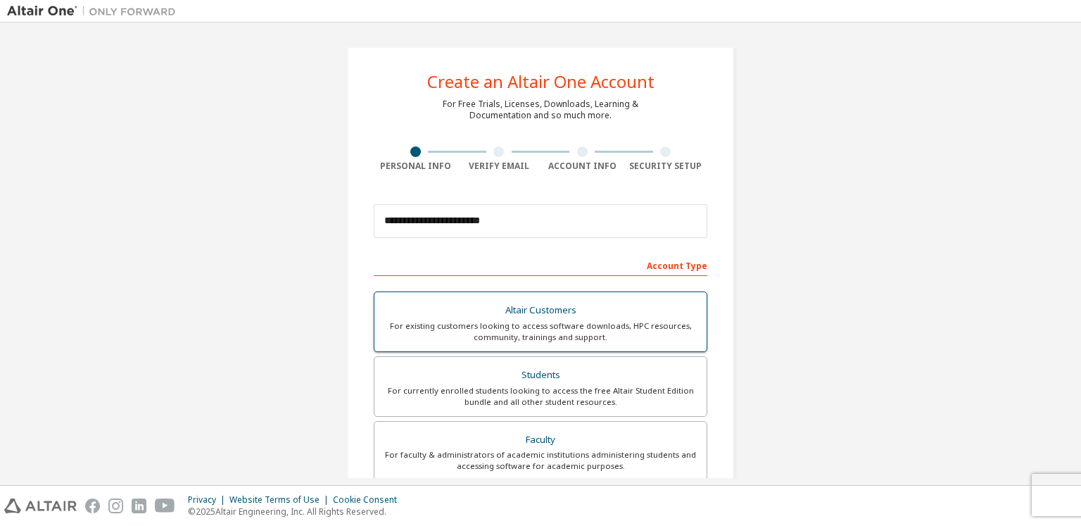
drag, startPoint x: 568, startPoint y: 290, endPoint x: 568, endPoint y: 299, distance: 9.1
drag, startPoint x: 568, startPoint y: 299, endPoint x: 523, endPoint y: 242, distance: 72.6
click at [523, 242] on div "**********" at bounding box center [540, 221] width 333 height 48
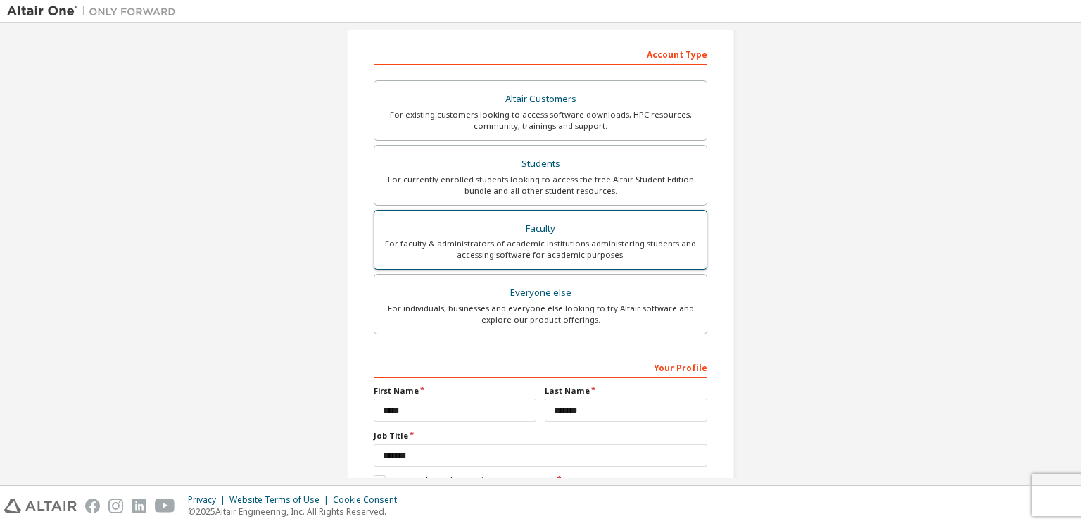
scroll to position [293, 0]
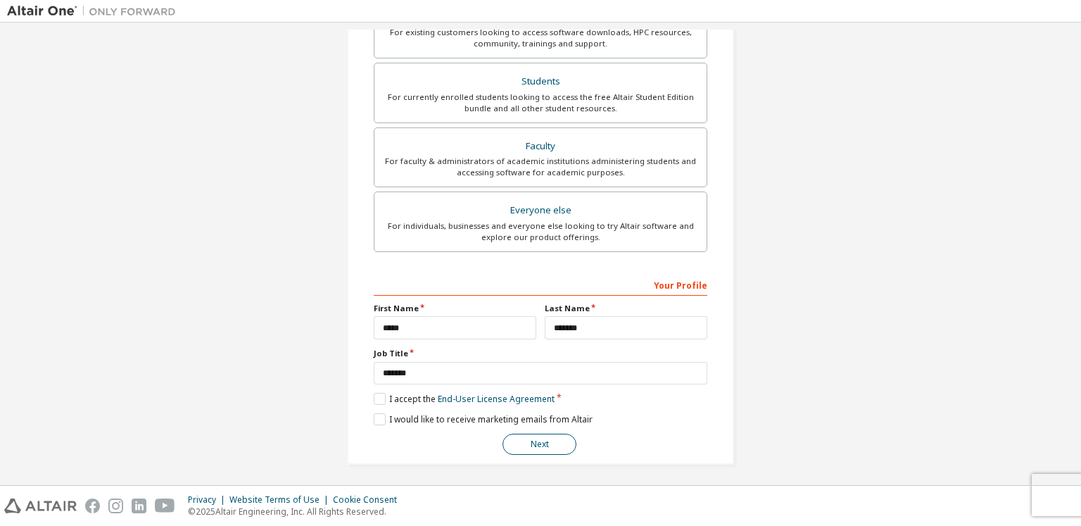
click at [523, 436] on button "Next" at bounding box center [539, 443] width 74 height 21
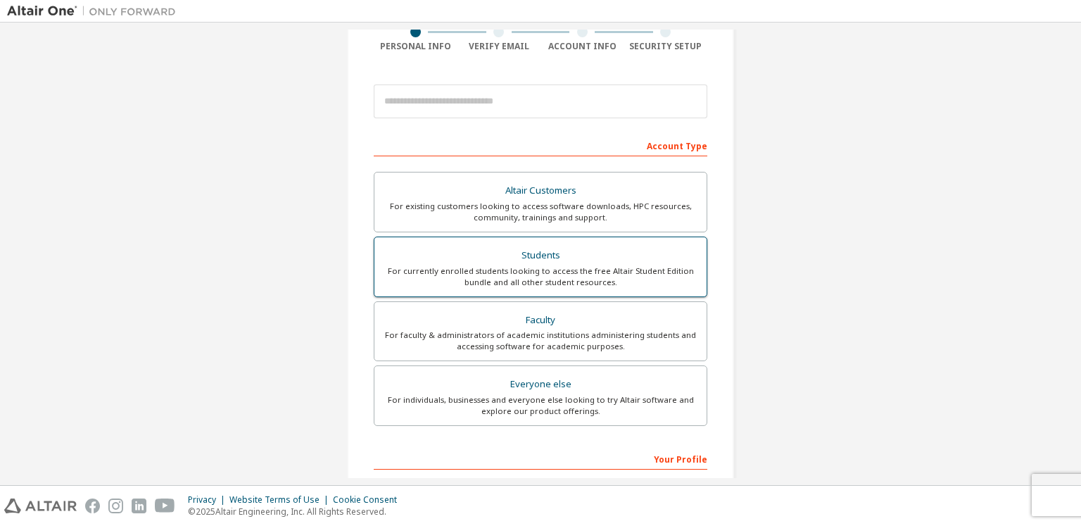
scroll to position [281, 0]
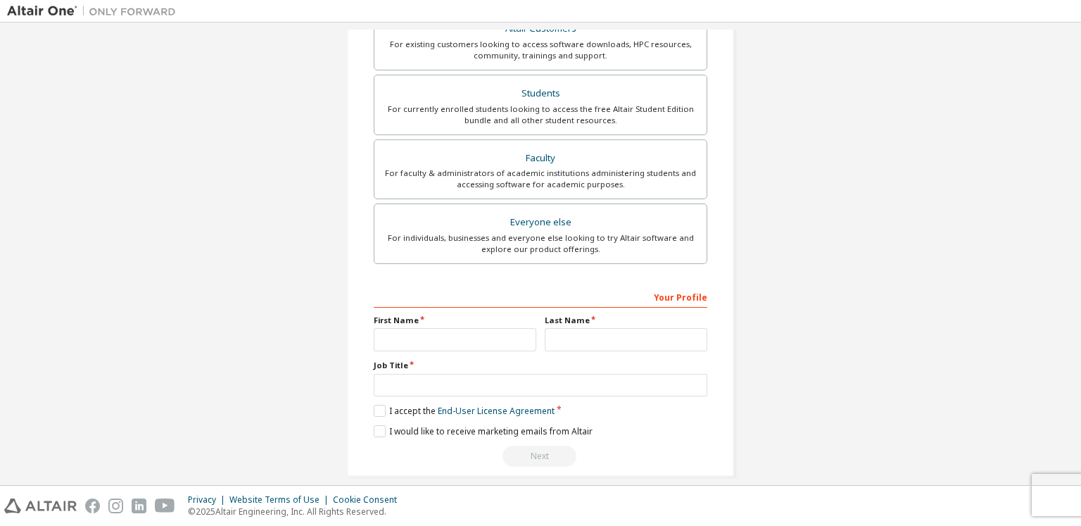
drag, startPoint x: 762, startPoint y: 315, endPoint x: 762, endPoint y: 326, distance: 11.3
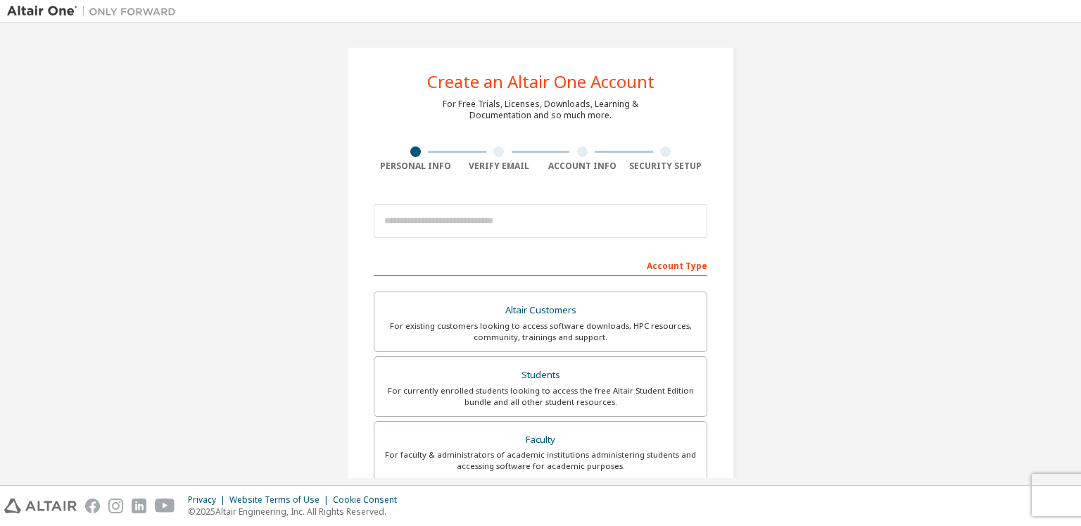
scroll to position [293, 0]
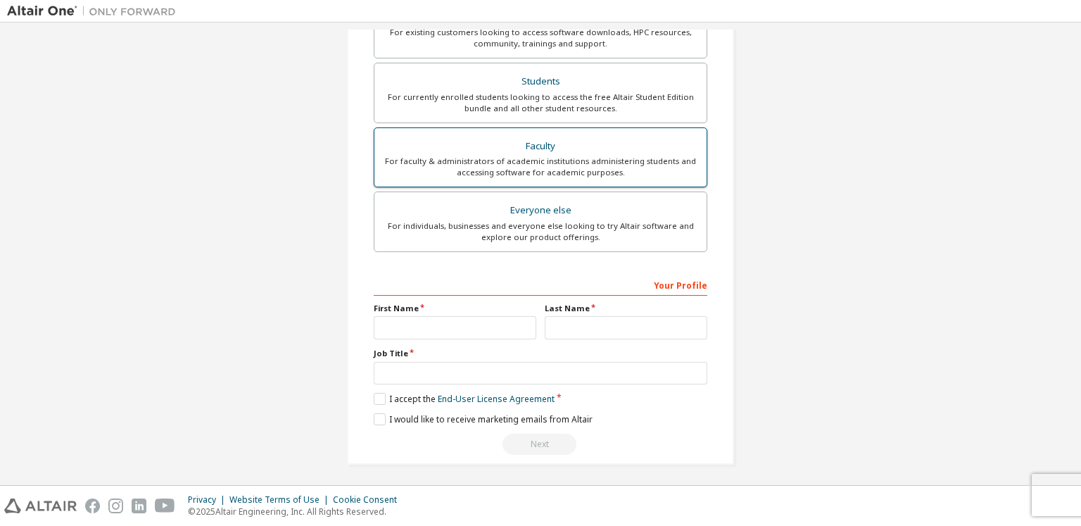
drag, startPoint x: 661, startPoint y: 184, endPoint x: 668, endPoint y: 179, distance: 8.0
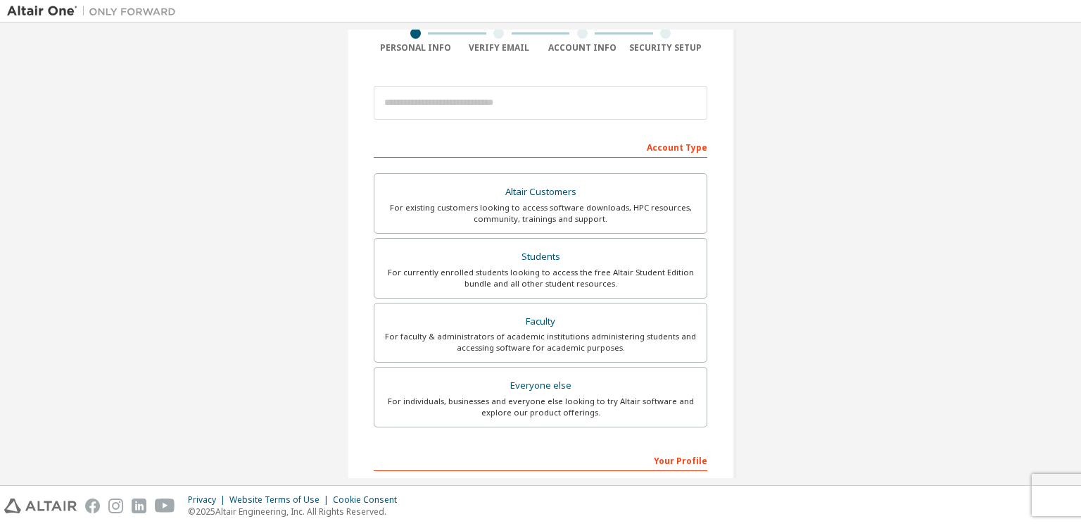
scroll to position [0, 0]
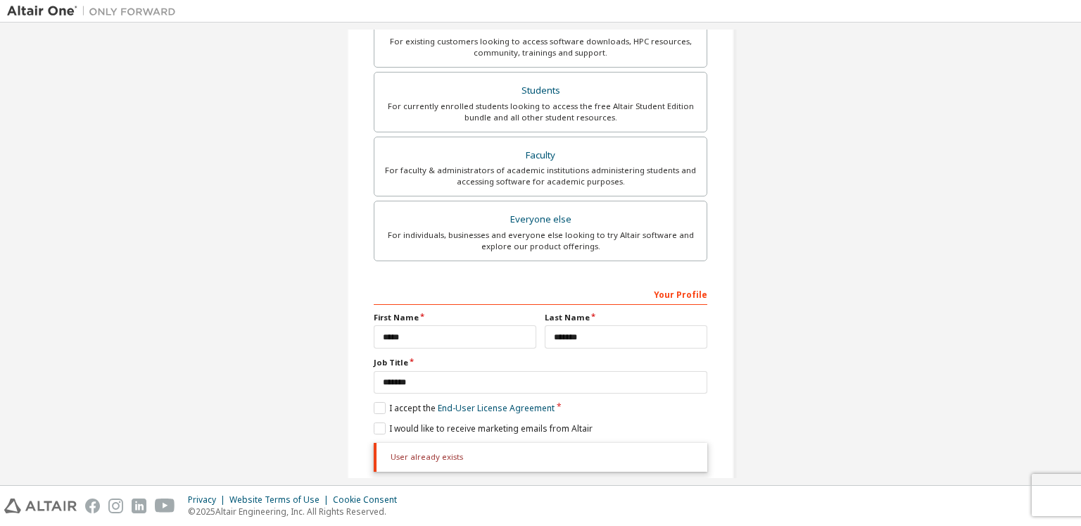
scroll to position [330, 0]
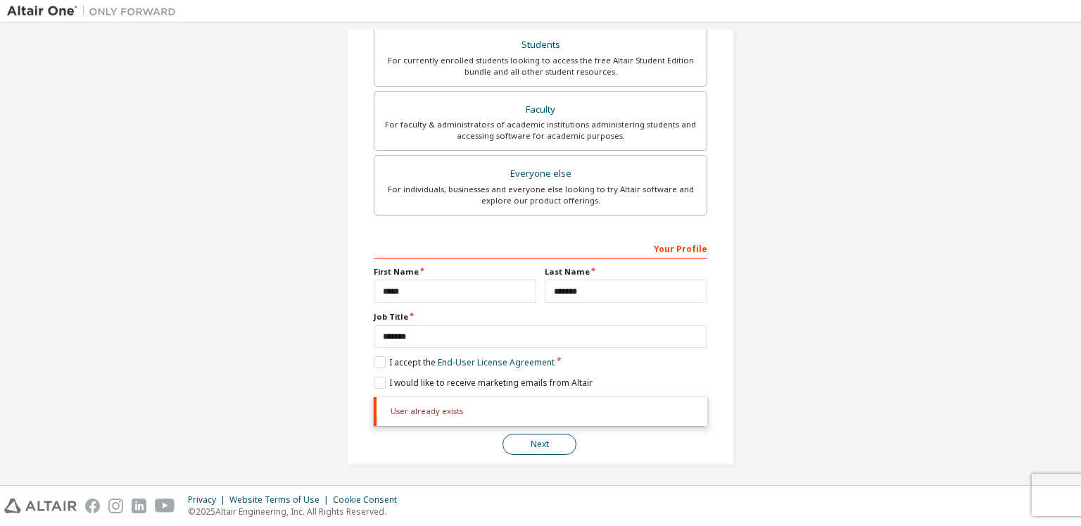
click at [536, 445] on button "Next" at bounding box center [539, 443] width 74 height 21
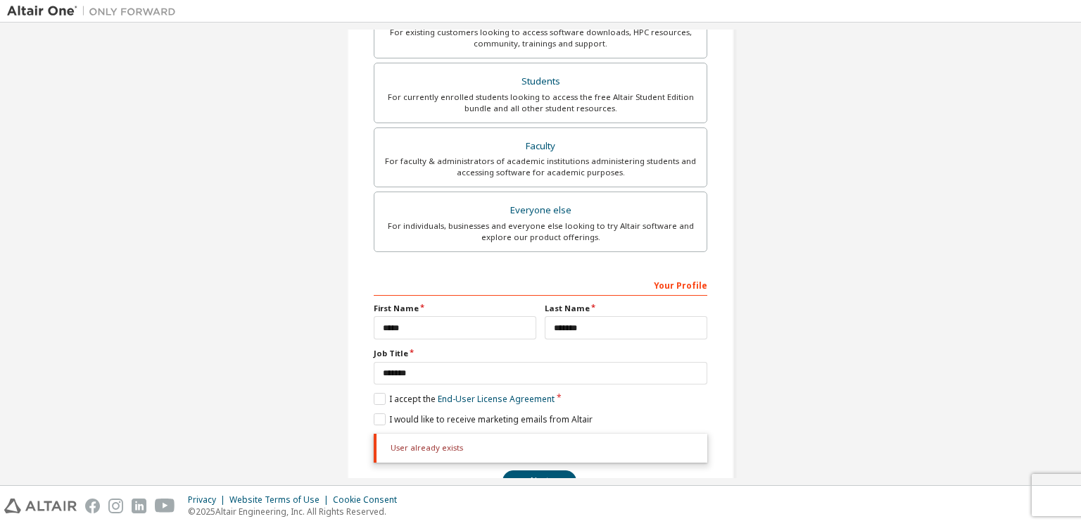
drag, startPoint x: 813, startPoint y: 383, endPoint x: 811, endPoint y: 352, distance: 31.8
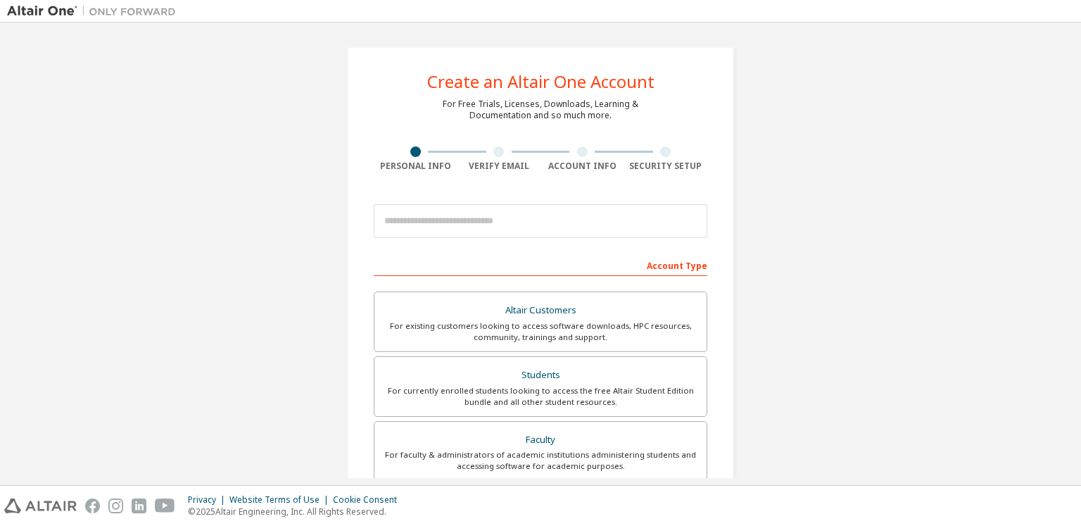
click at [872, 27] on div "Create an Altair One Account For Free Trials, Licenses, Downloads, Learning & D…" at bounding box center [540, 254] width 1081 height 462
click at [802, 82] on div "Create an Altair One Account For Free Trials, Licenses, Downloads, Learning & D…" at bounding box center [540, 402] width 1067 height 745
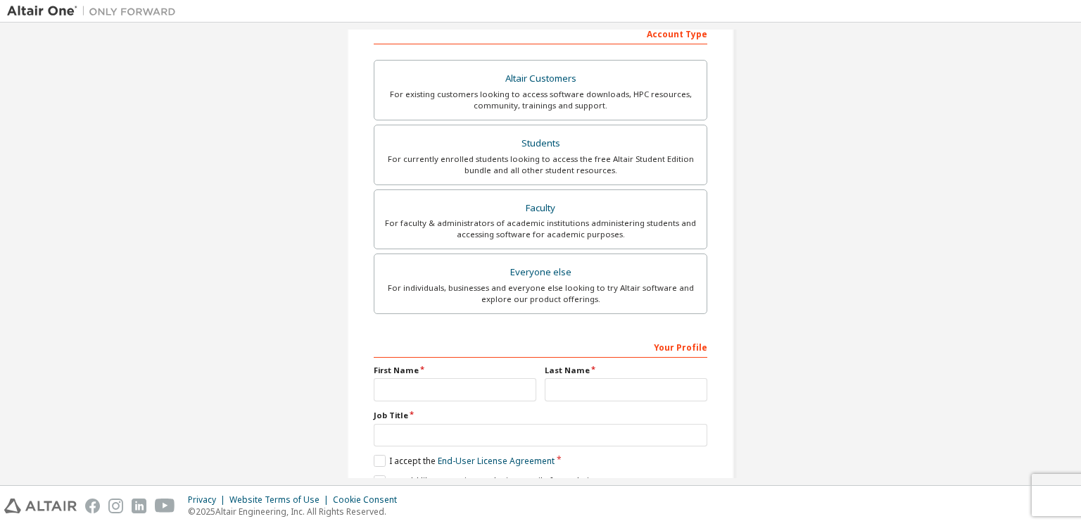
scroll to position [293, 0]
